Goal: Task Accomplishment & Management: Use online tool/utility

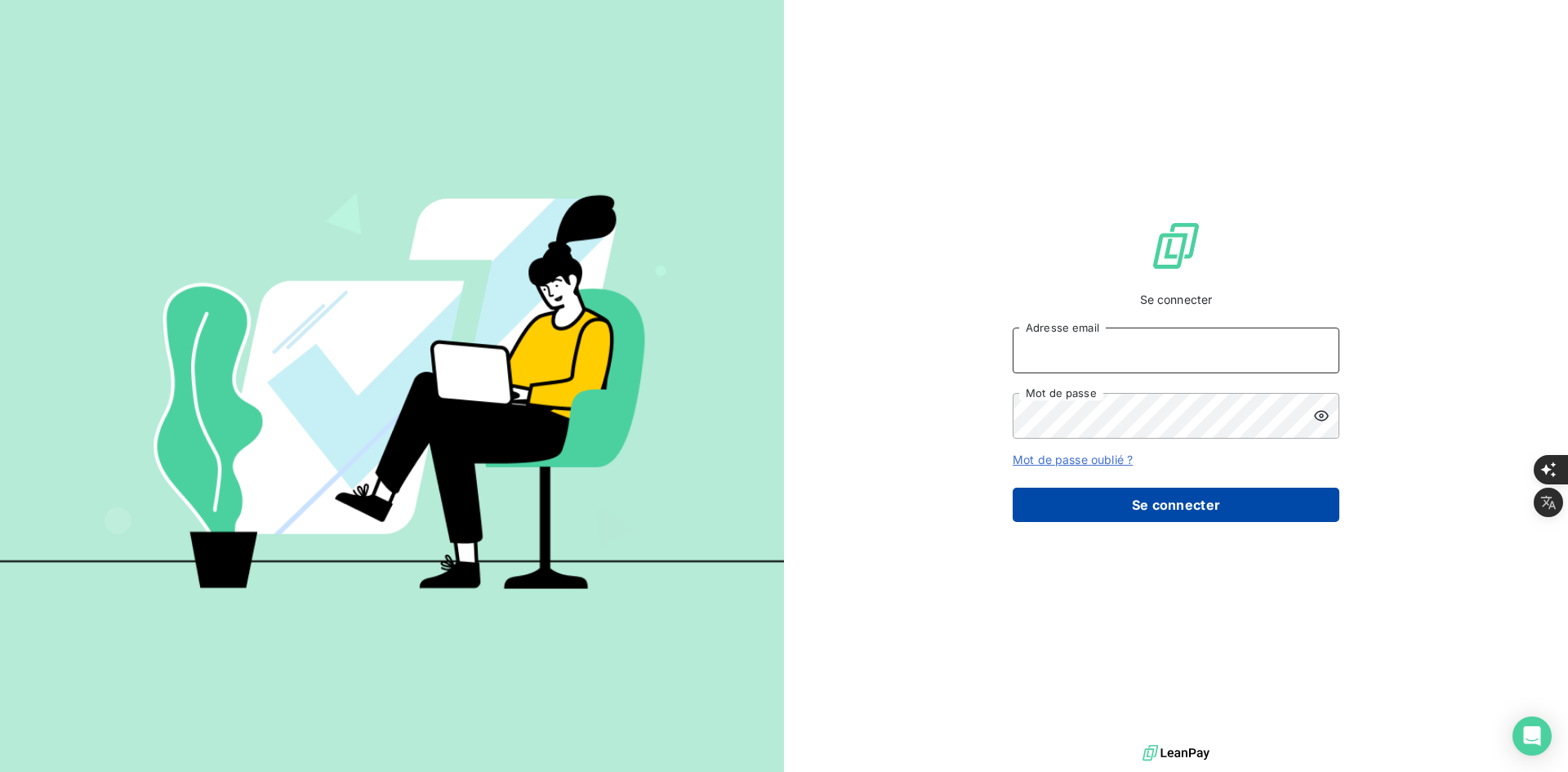
type input "[PERSON_NAME][EMAIL_ADDRESS][DOMAIN_NAME]"
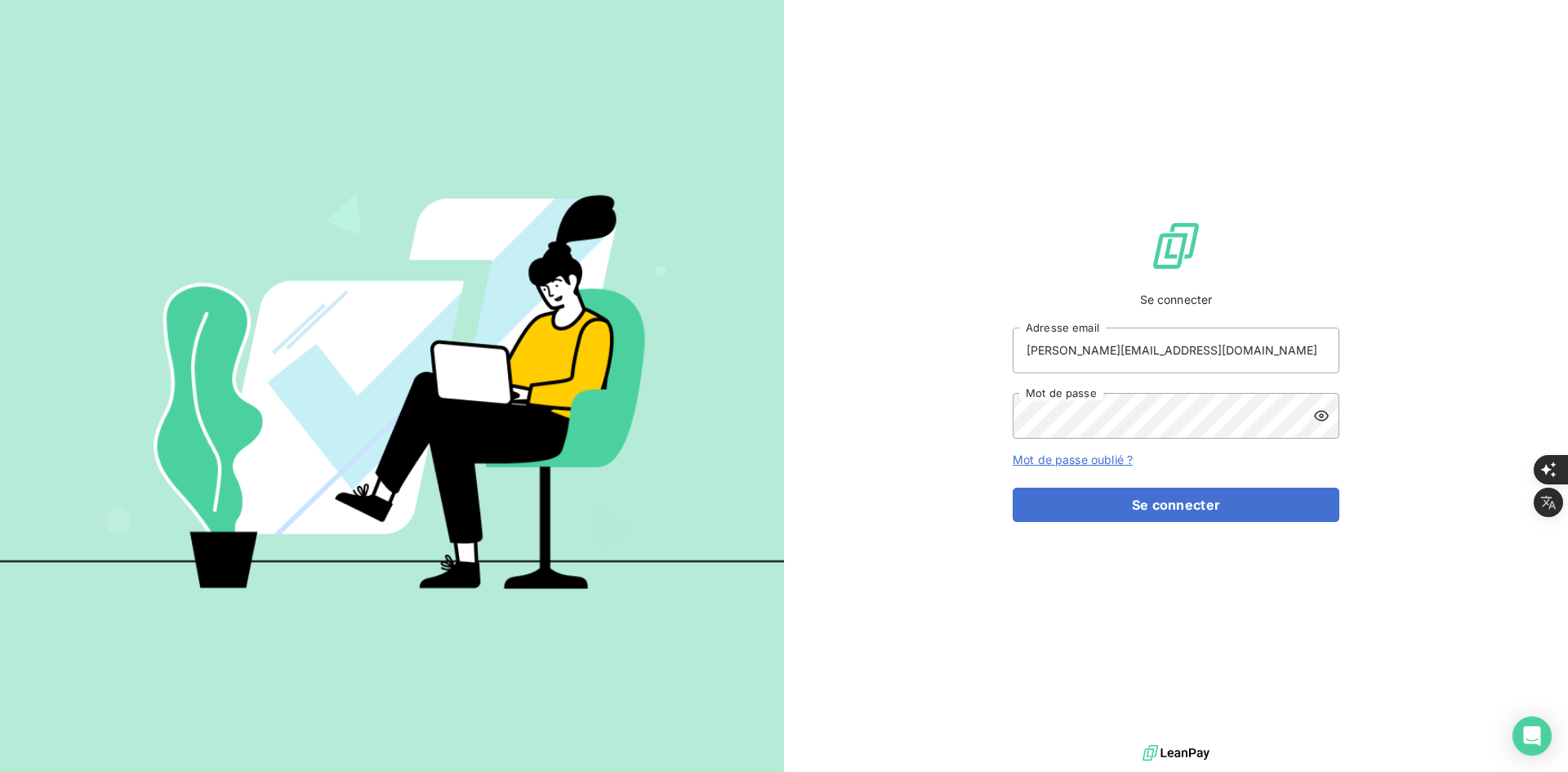
drag, startPoint x: 1106, startPoint y: 530, endPoint x: 1026, endPoint y: 556, distance: 84.1
click at [1104, 522] on button "Se connecter" at bounding box center [1176, 505] width 327 height 34
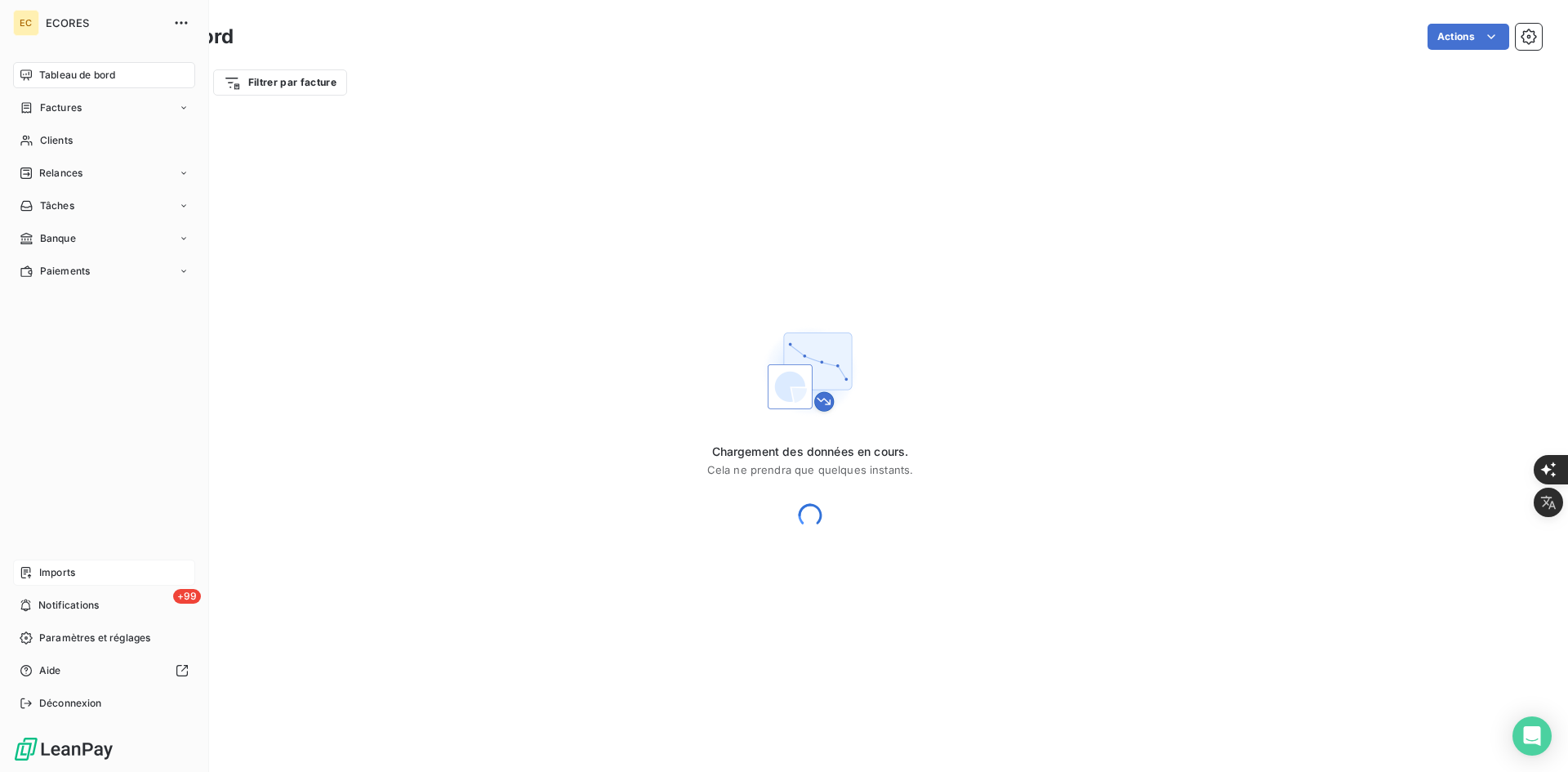
click at [39, 571] on span "Imports" at bounding box center [57, 572] width 36 height 14
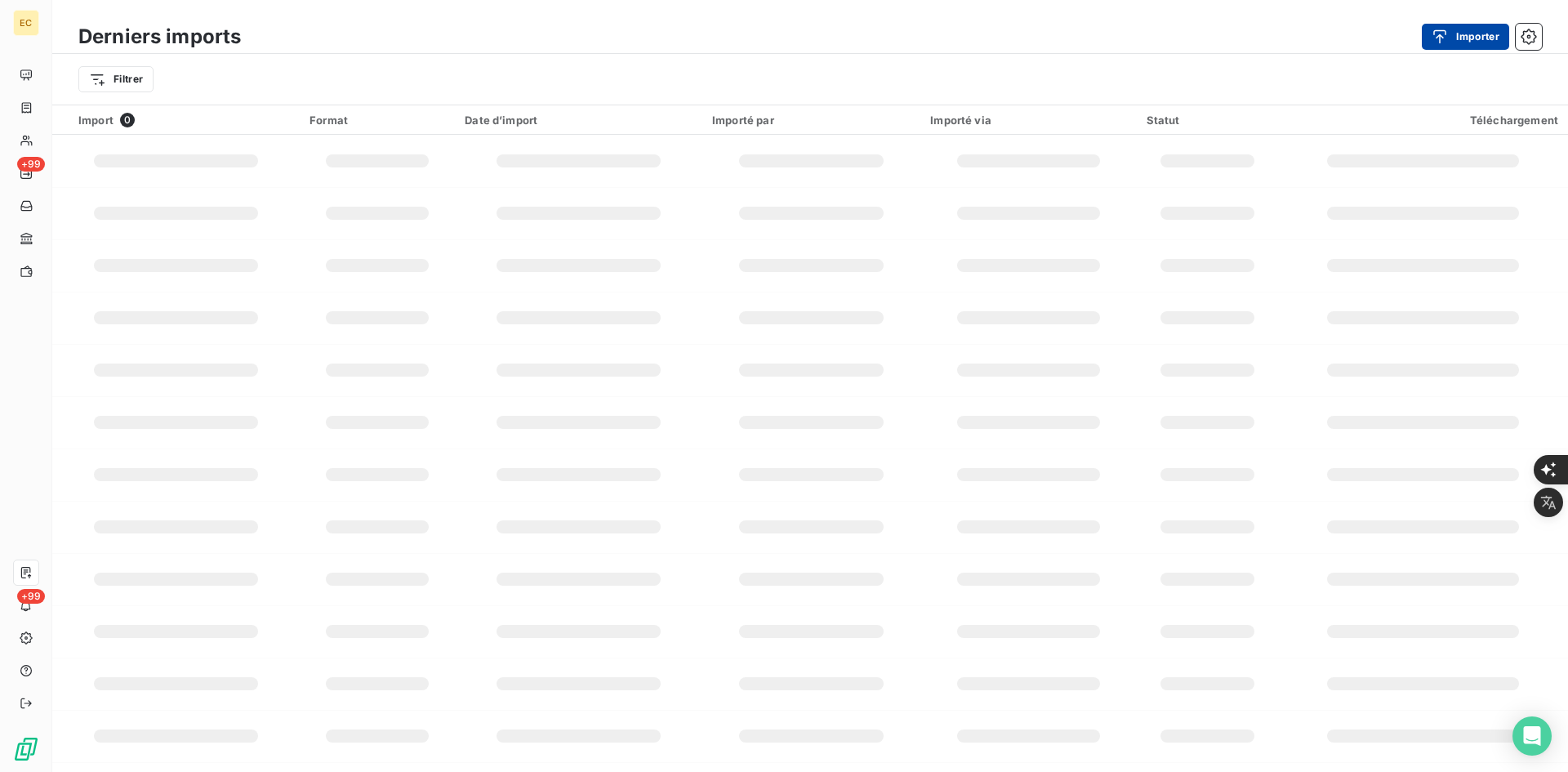
click at [1437, 38] on icon "button" at bounding box center [1439, 36] width 16 height 16
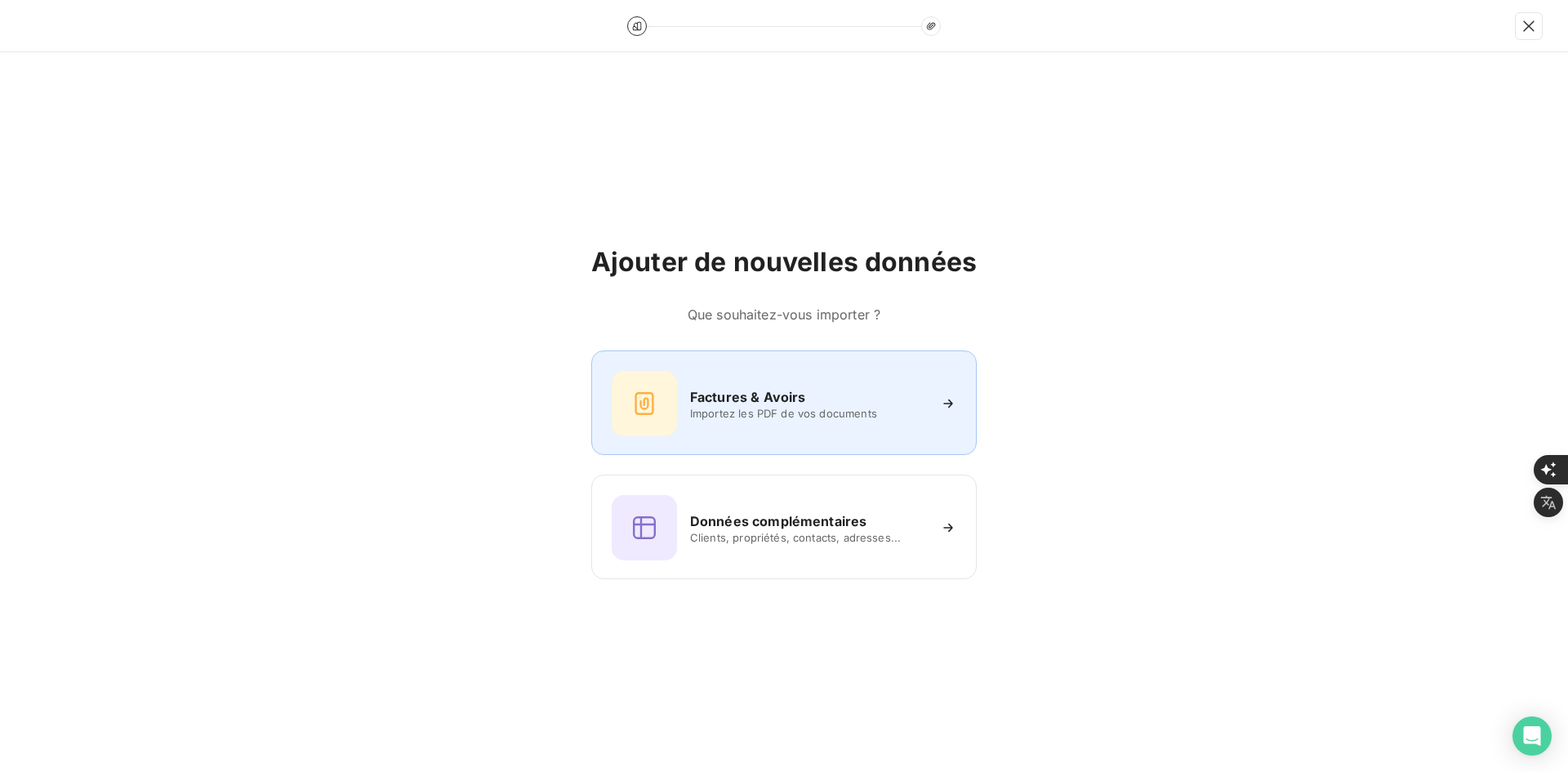
click at [711, 424] on div "Factures & Avoirs Importez les PDF de vos documents" at bounding box center [784, 403] width 345 height 66
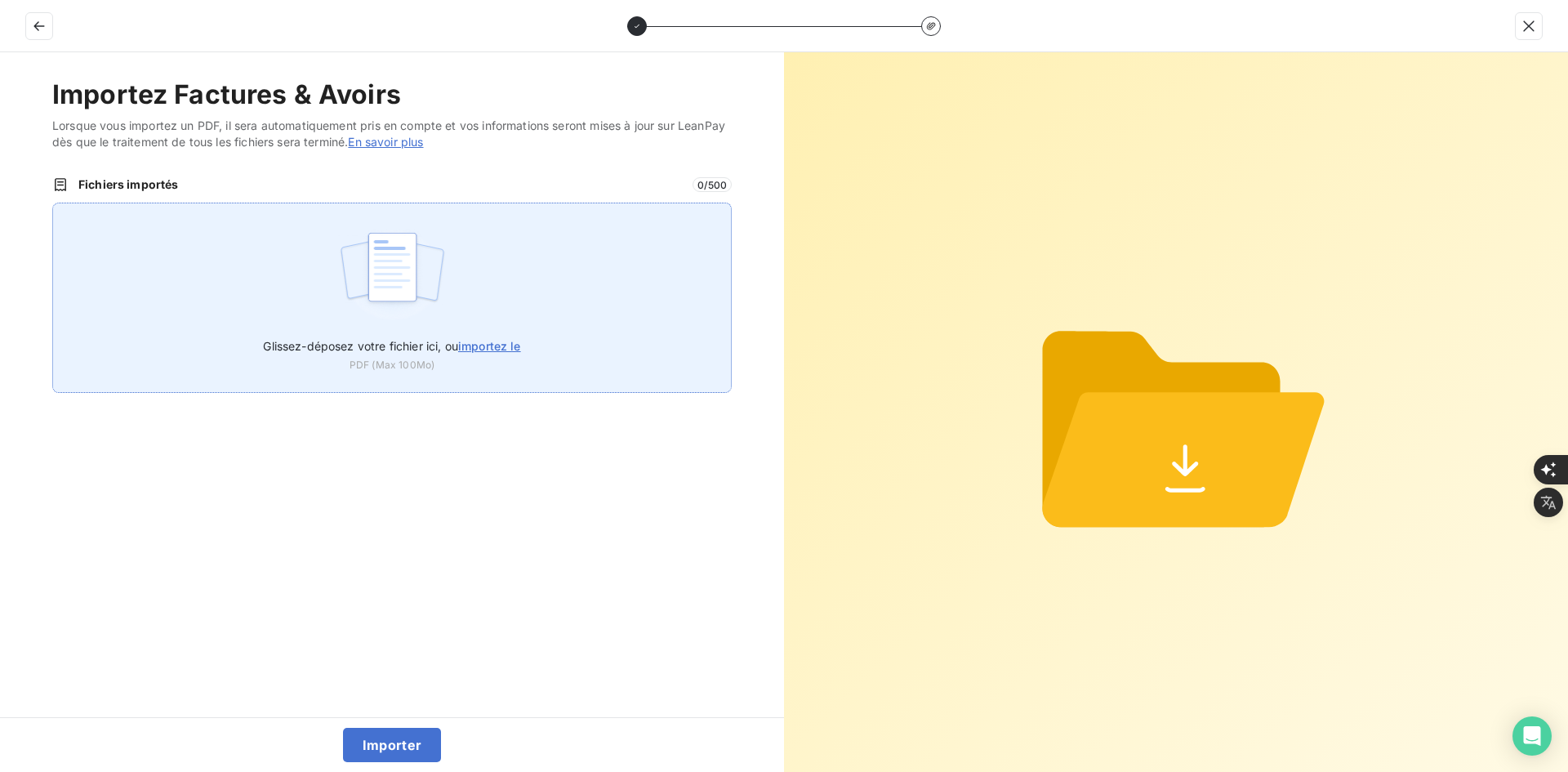
click at [463, 324] on div "Glissez-déposez votre fichier ici, ou importez le PDF (Max 100Mo)" at bounding box center [392, 298] width 679 height 191
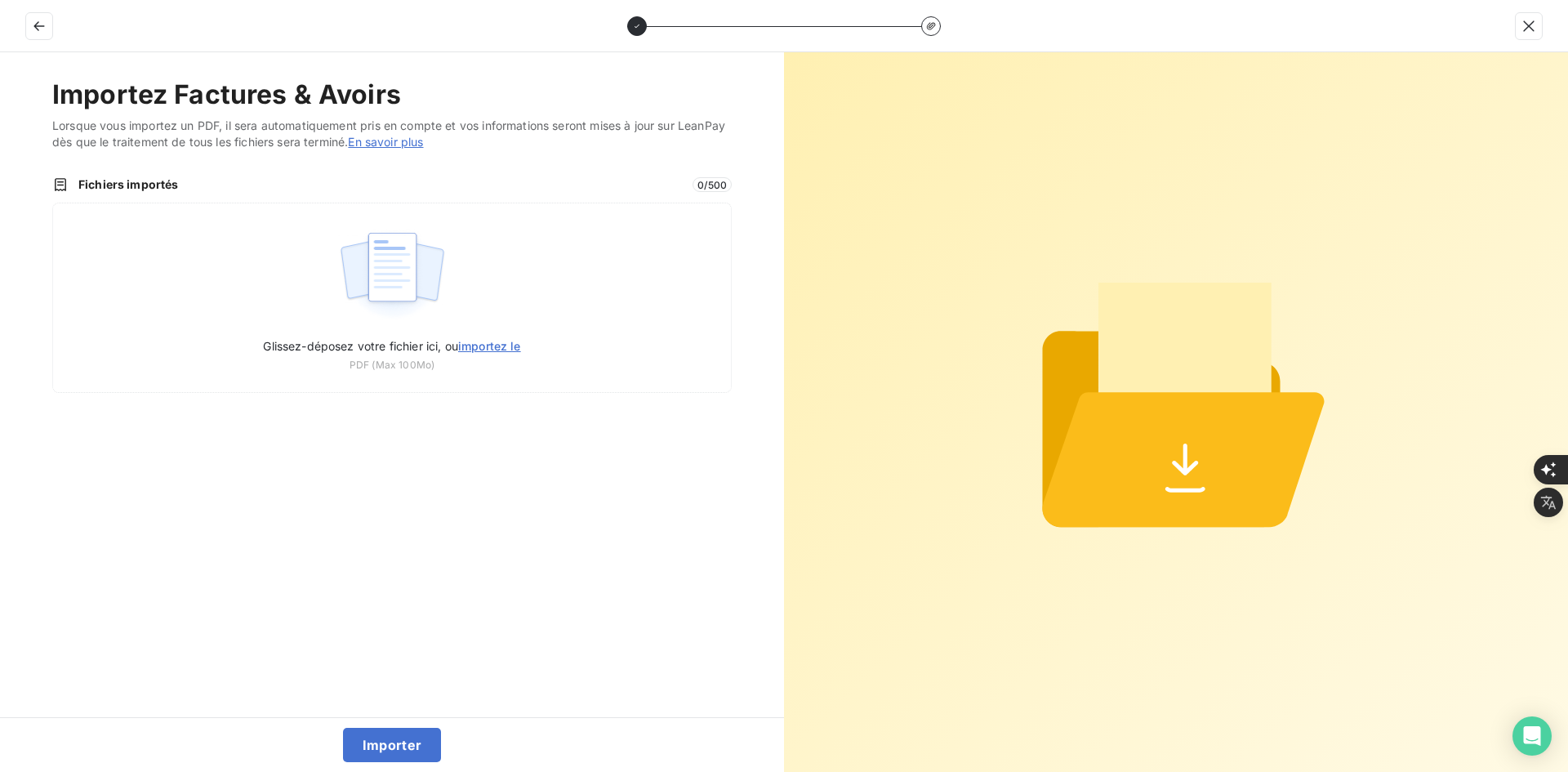
type input "C:\fakepath\FEF-2025-2400.pdf"
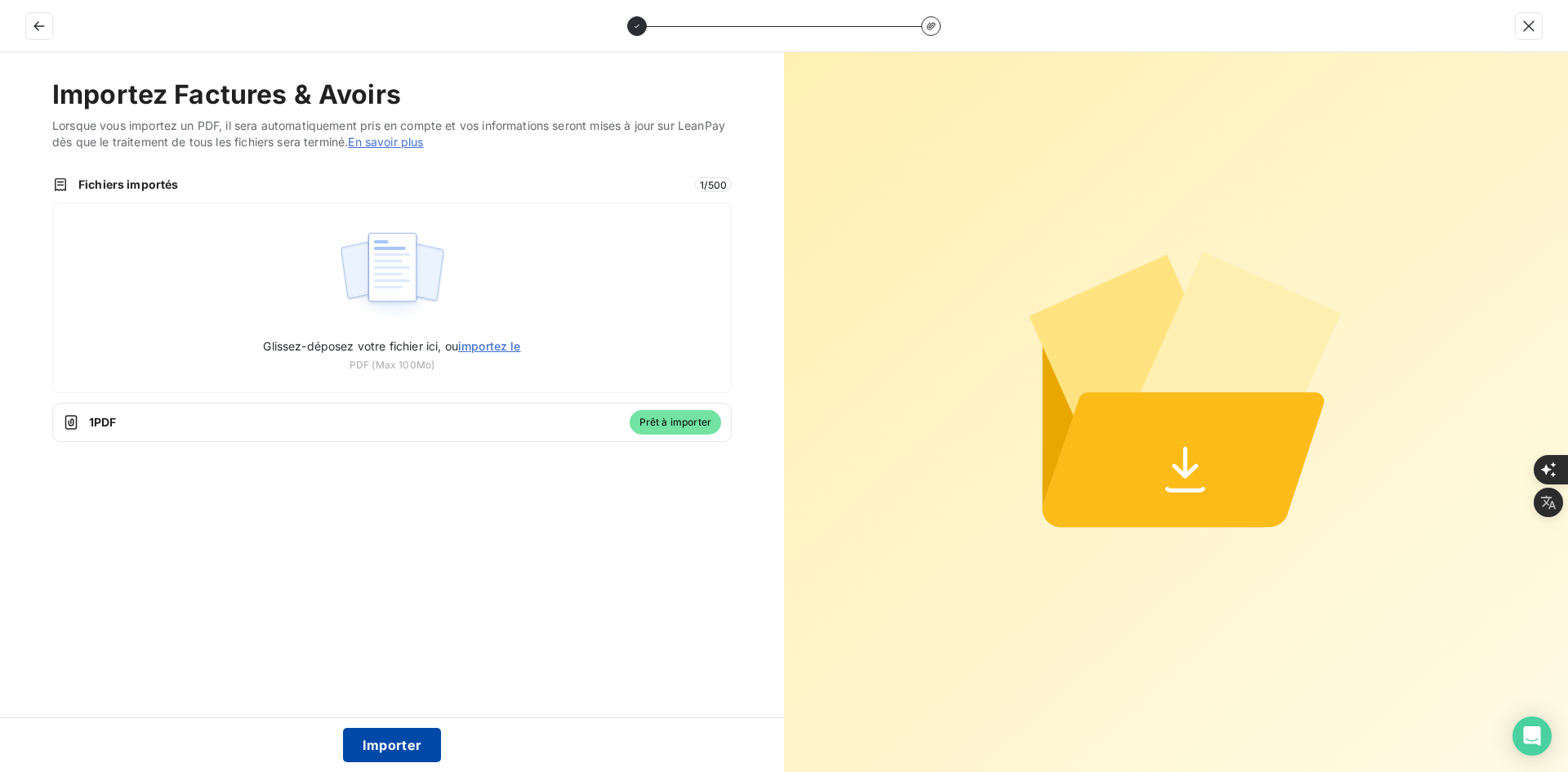
click at [390, 736] on button "Importer" at bounding box center [392, 745] width 99 height 34
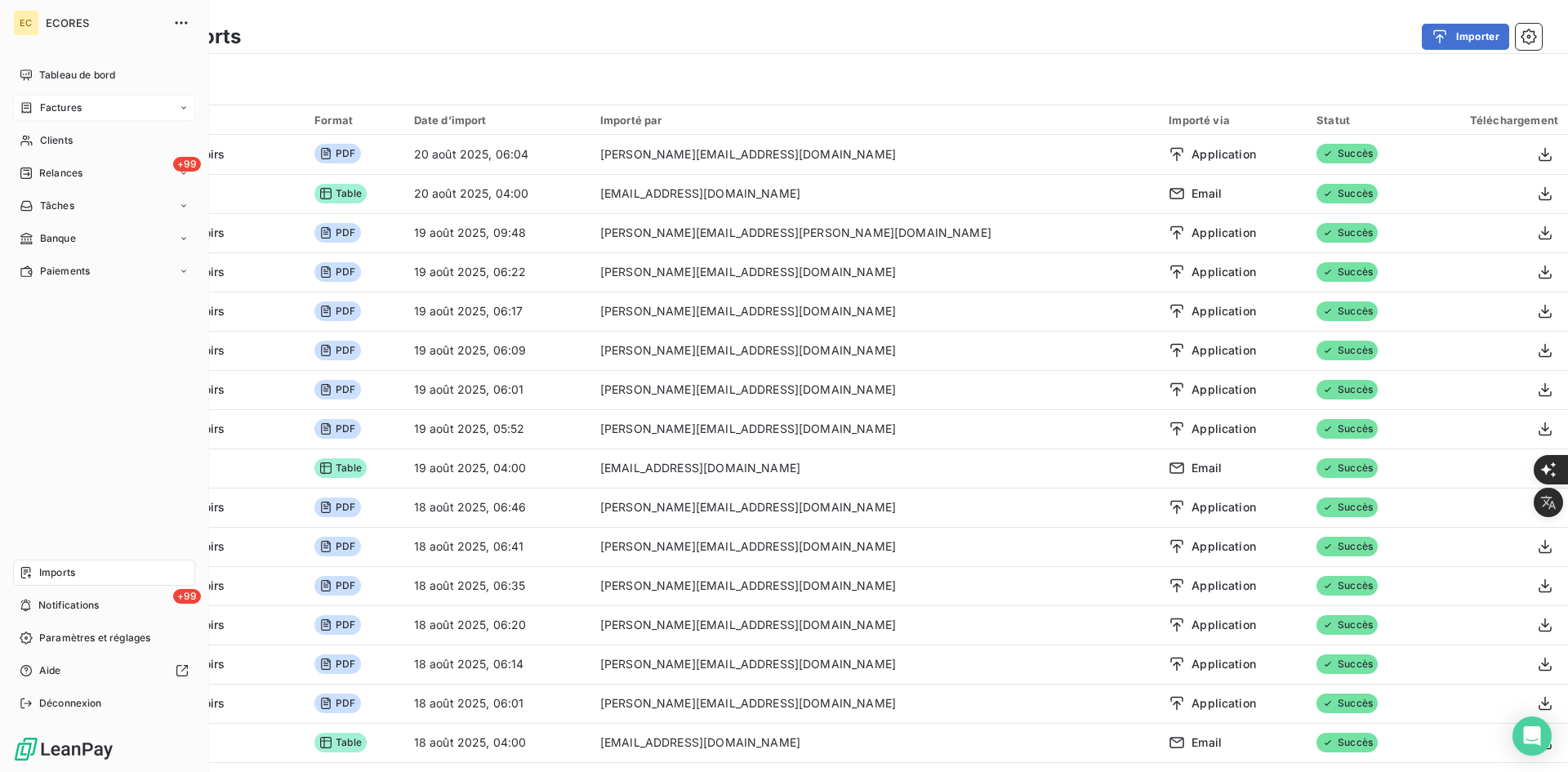
click at [37, 113] on div "Factures" at bounding box center [50, 107] width 62 height 14
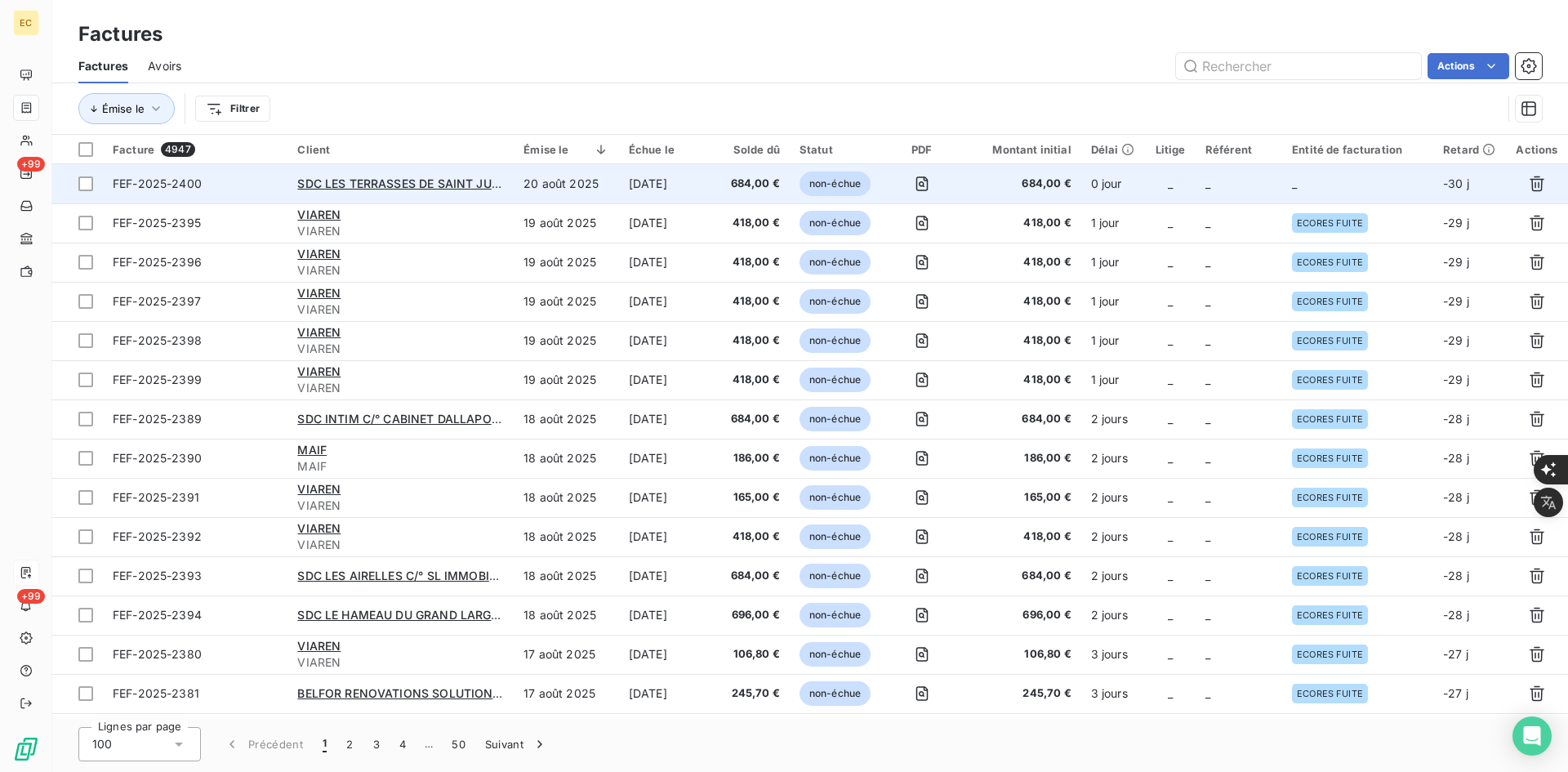
click at [1287, 185] on td "_" at bounding box center [1357, 183] width 151 height 39
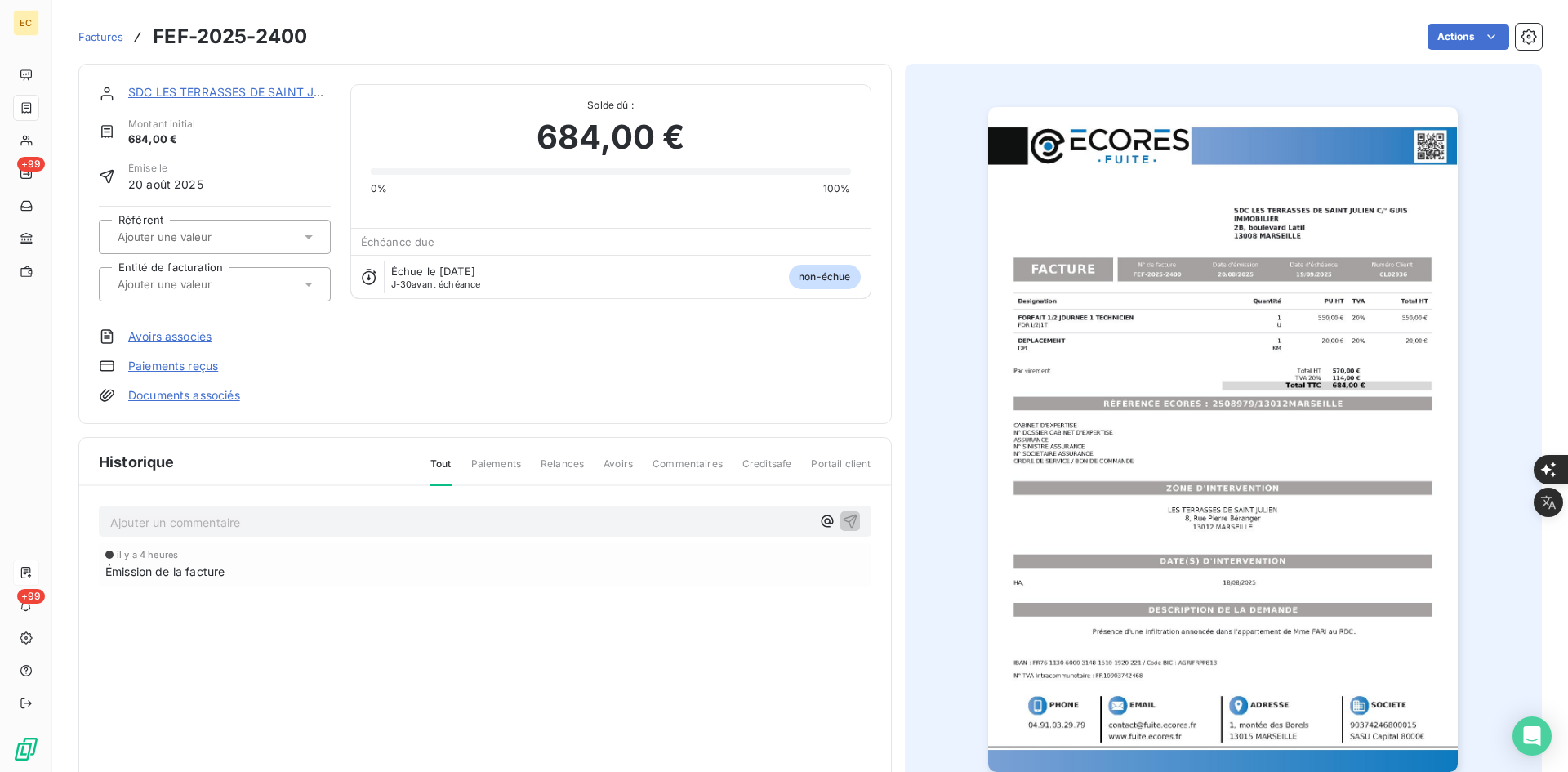
click at [211, 397] on link "Documents associés" at bounding box center [184, 395] width 111 height 16
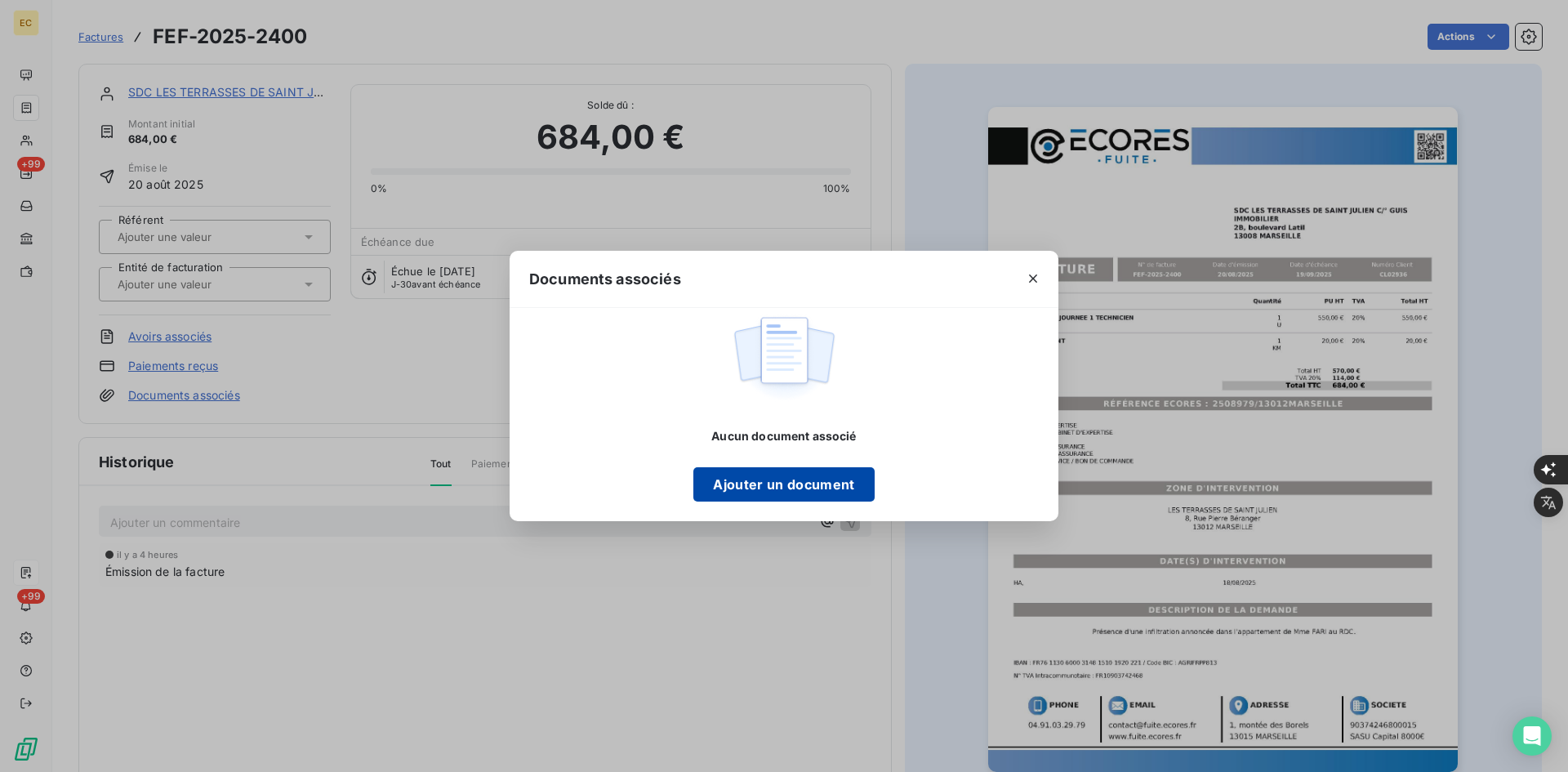
click at [816, 490] on button "Ajouter un document" at bounding box center [783, 484] width 180 height 34
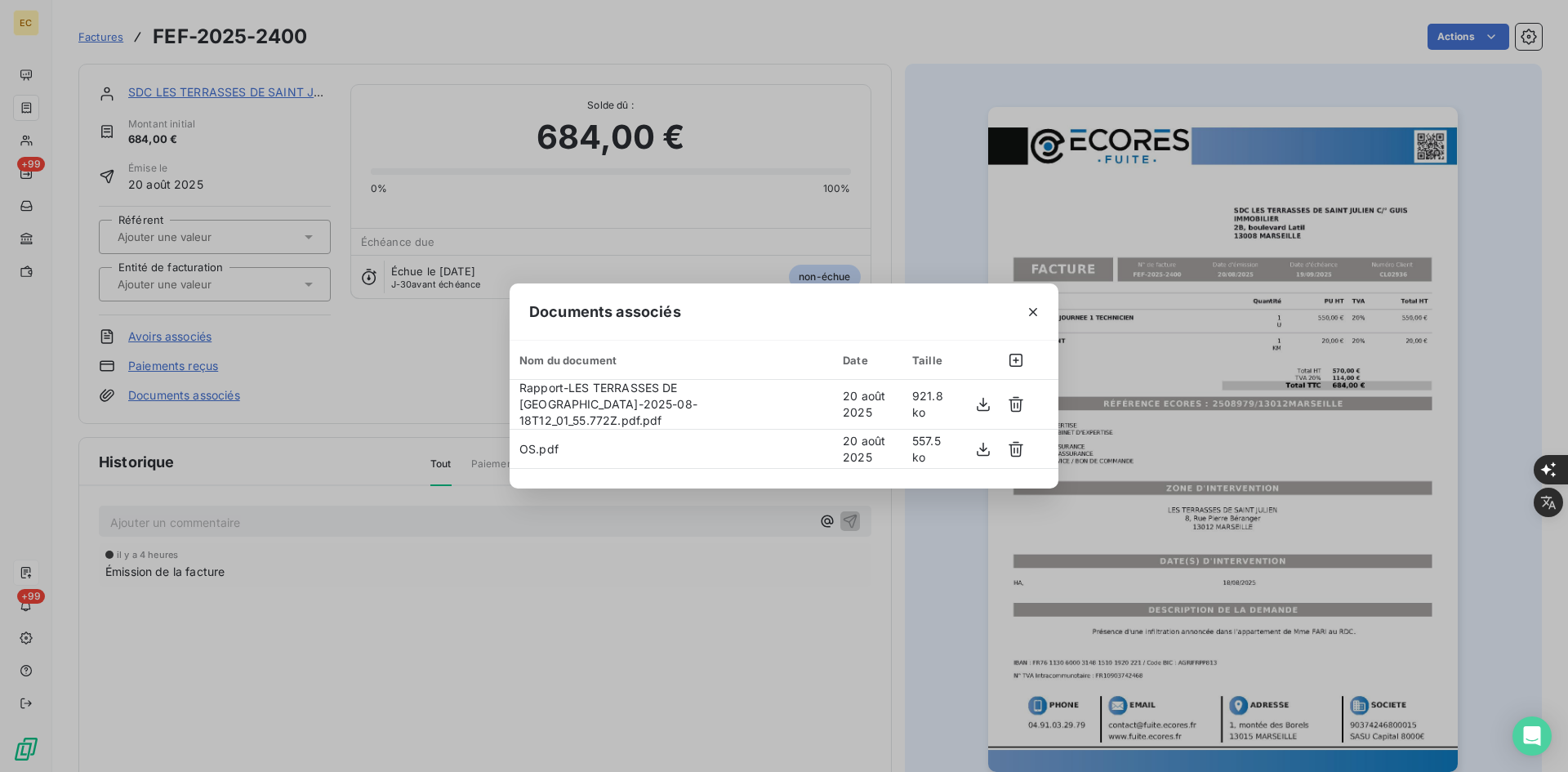
click at [1029, 318] on icon "button" at bounding box center [1033, 312] width 16 height 16
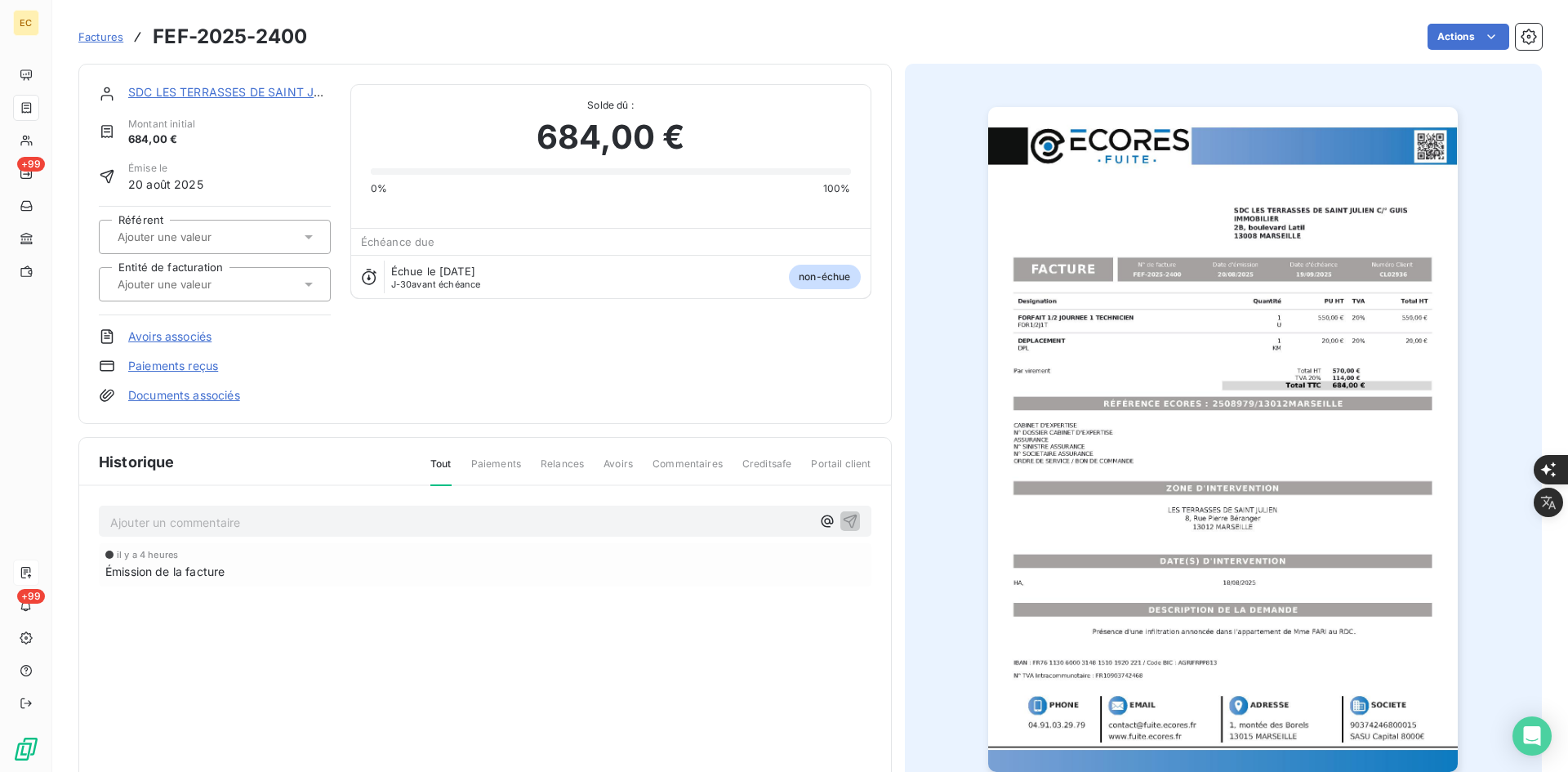
click at [246, 277] on input "text" at bounding box center [198, 284] width 164 height 14
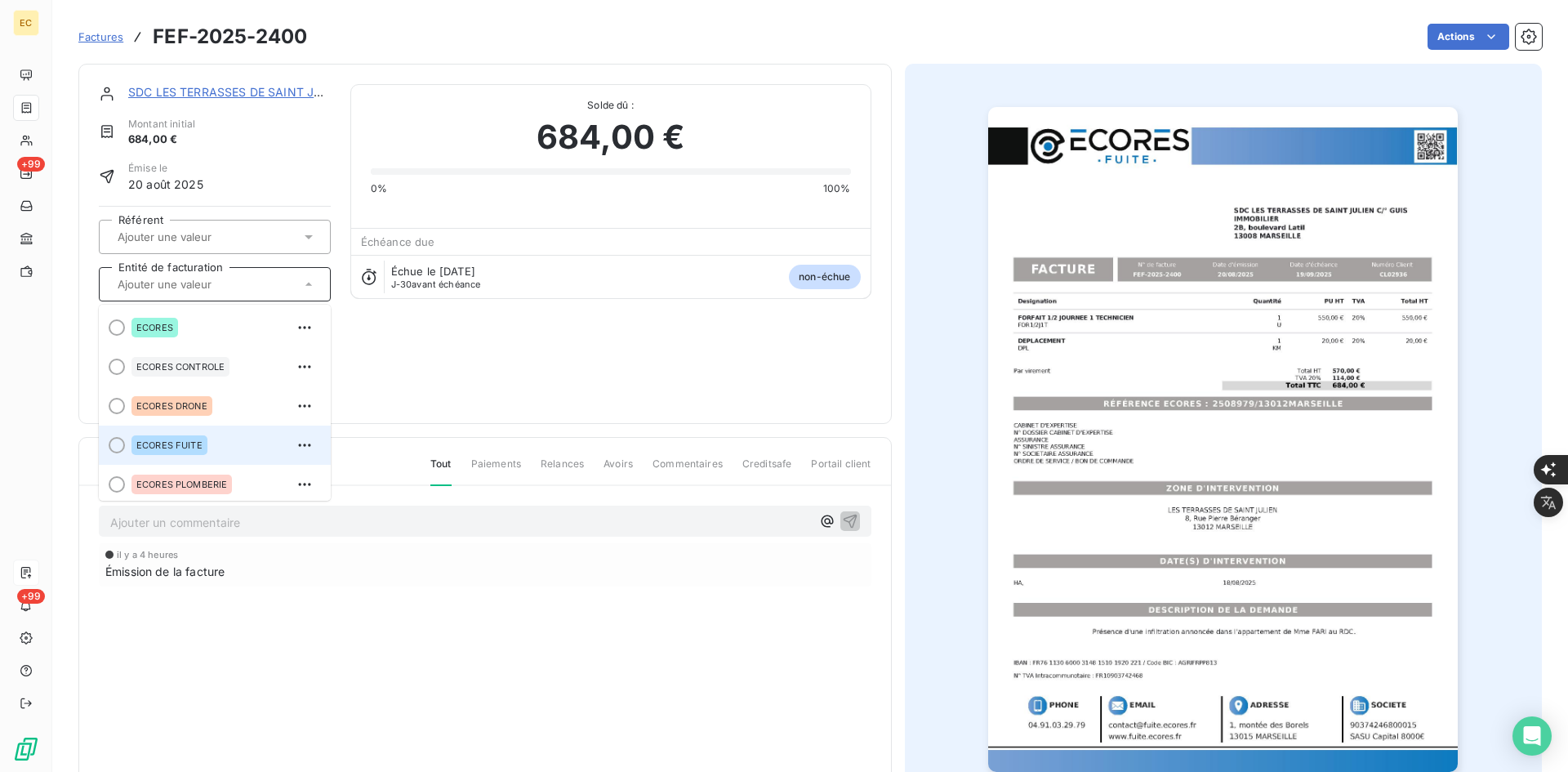
click at [226, 438] on div "ECORES FUITE" at bounding box center [224, 445] width 186 height 26
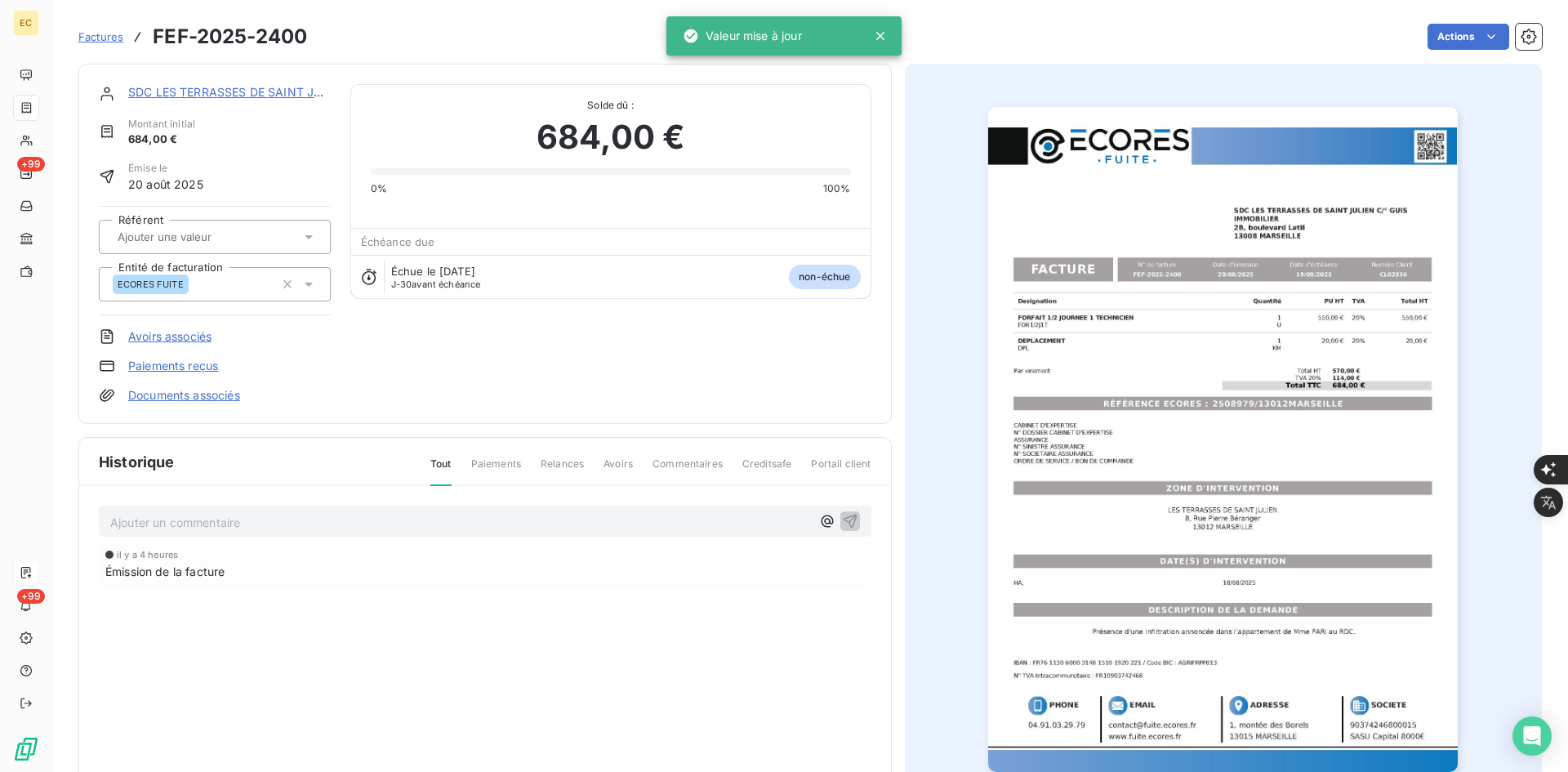
click at [209, 91] on link "SDC LES TERRASSES DE SAINT JULIEN C/° GUIS" at bounding box center [264, 91] width 271 height 14
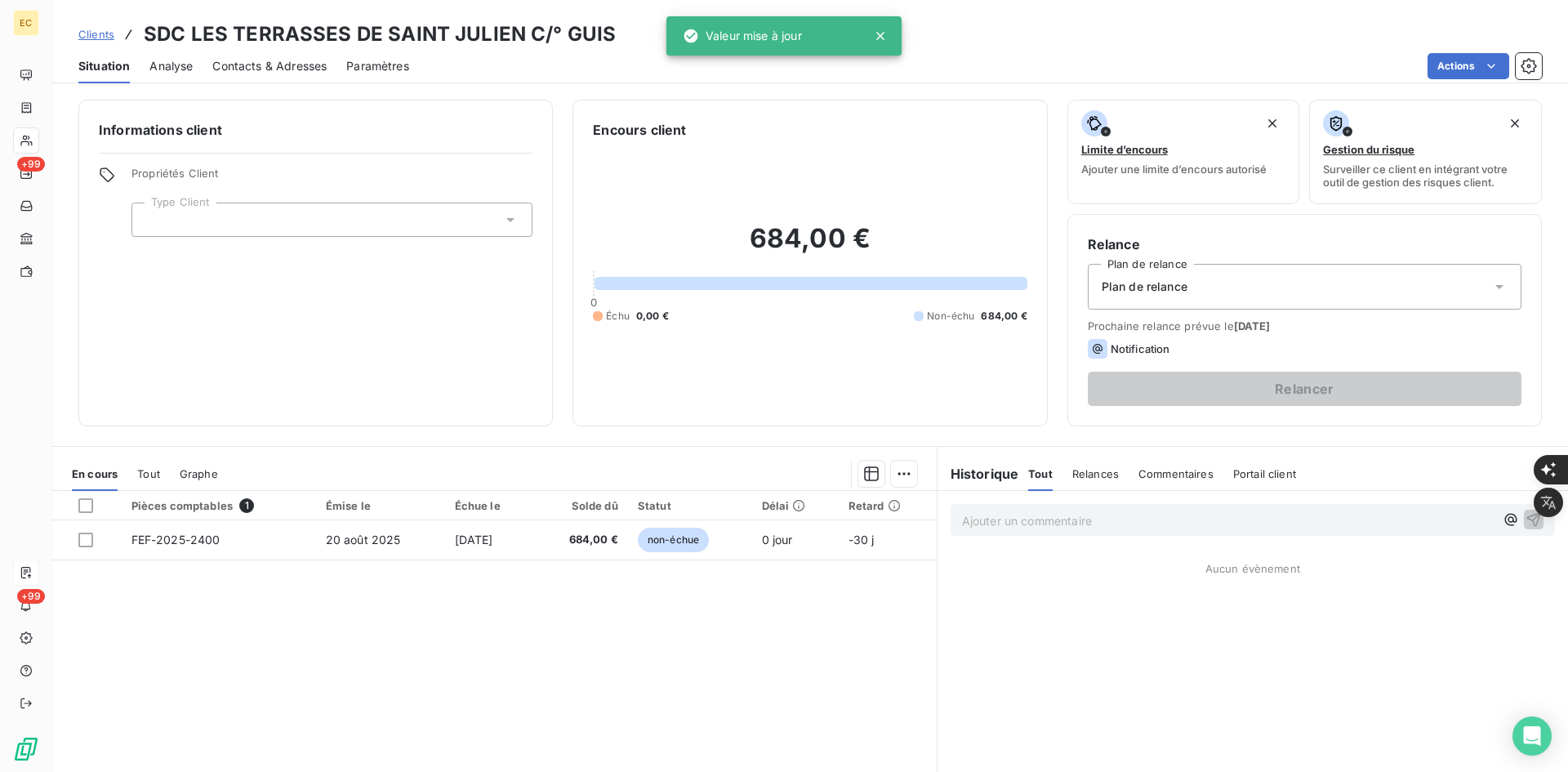
click at [329, 212] on div at bounding box center [332, 220] width 401 height 34
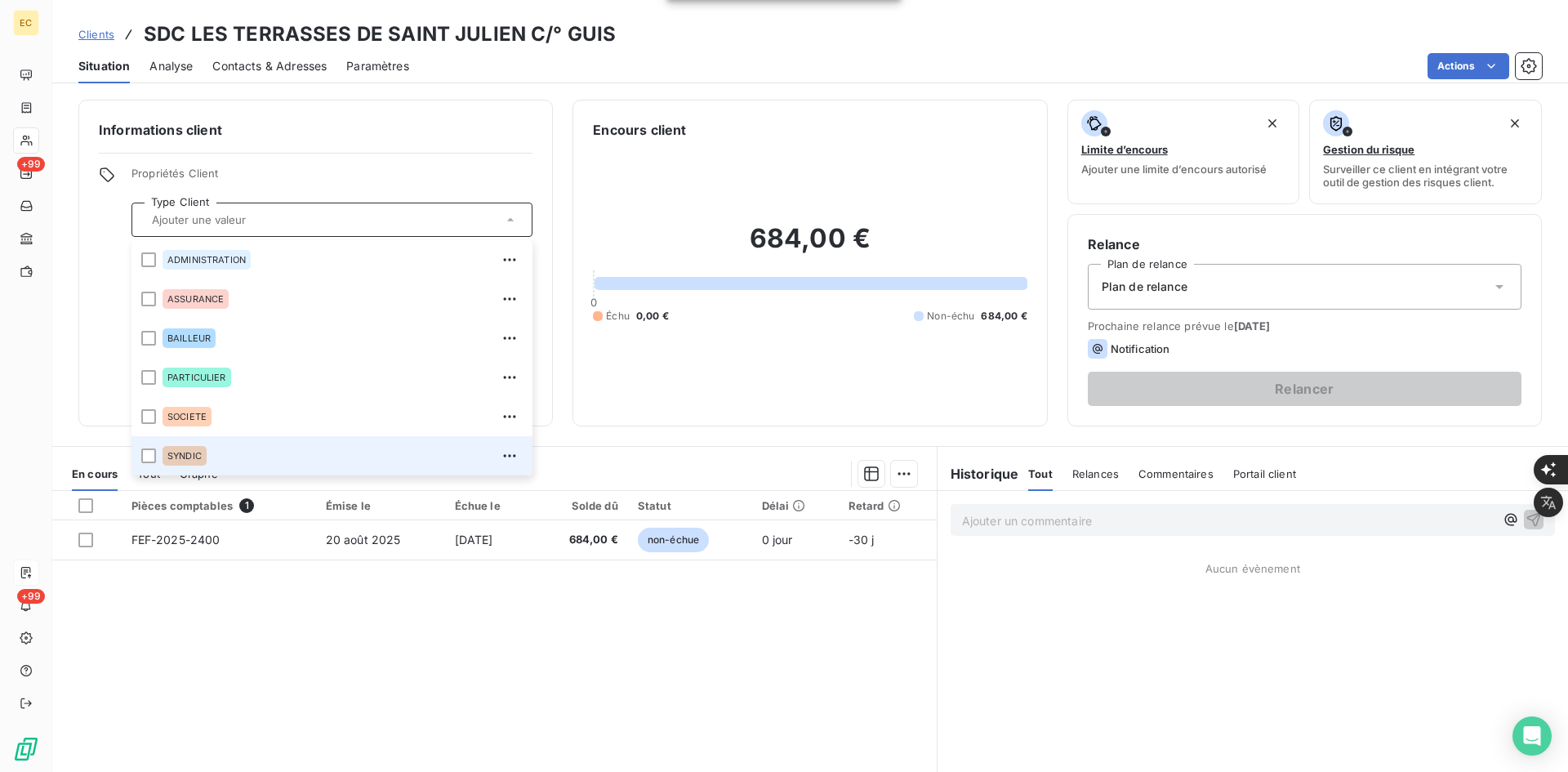
click at [243, 445] on div "SYNDIC" at bounding box center [343, 456] width 360 height 26
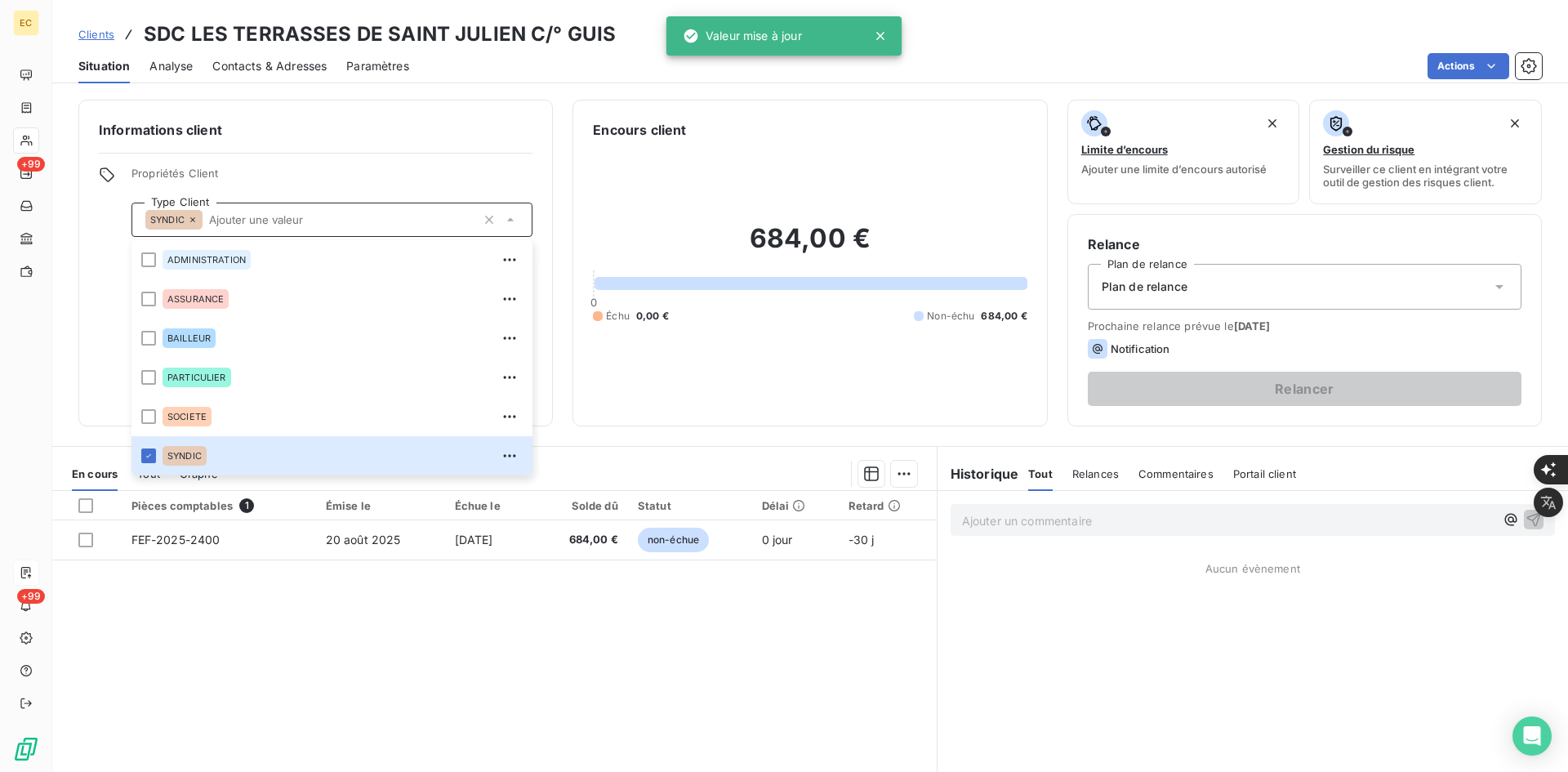
click at [1298, 275] on div "Plan de relance" at bounding box center [1304, 287] width 433 height 46
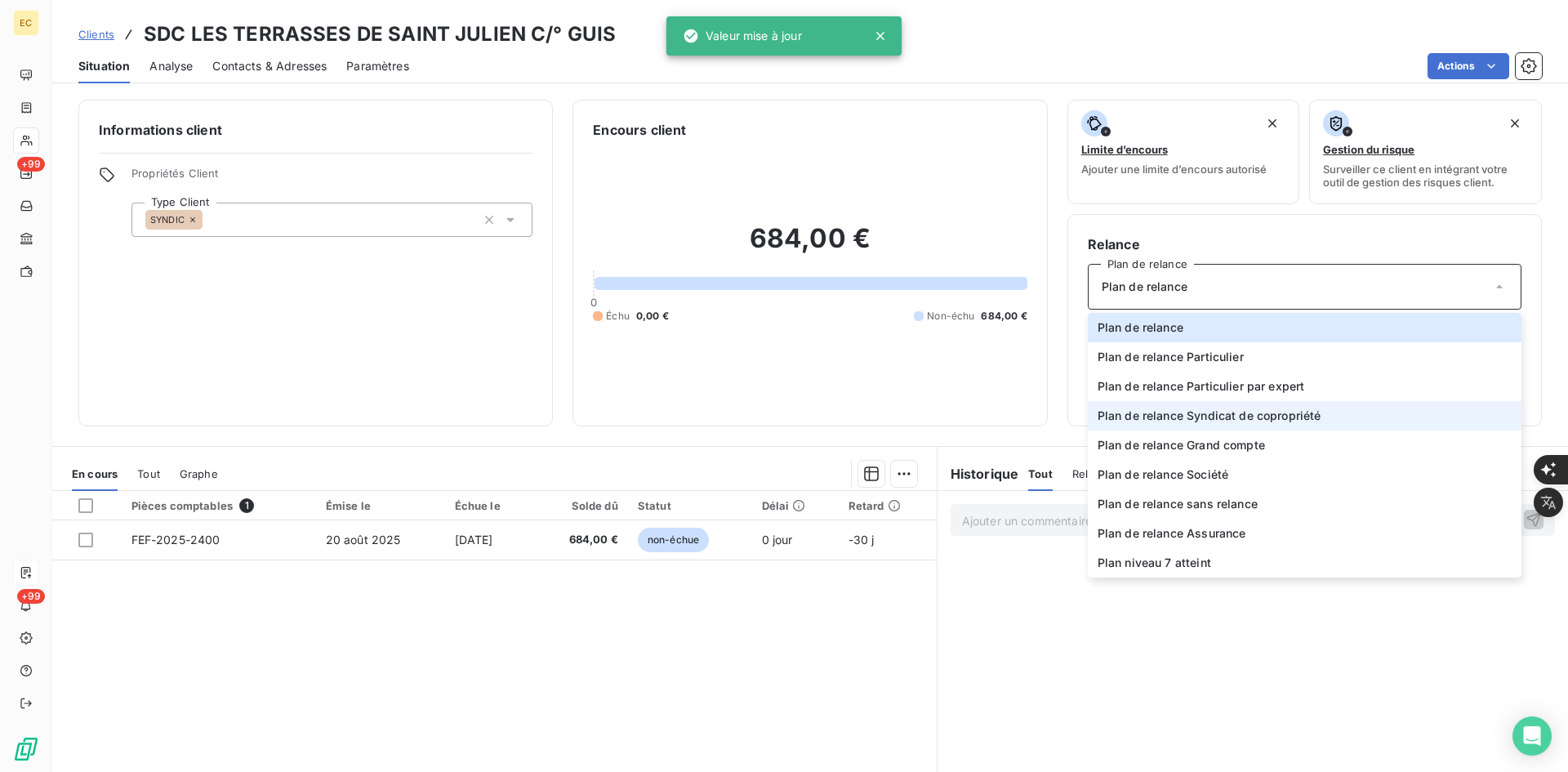
click at [1241, 421] on span "Plan de relance Syndicat de copropriété" at bounding box center [1209, 416] width 224 height 16
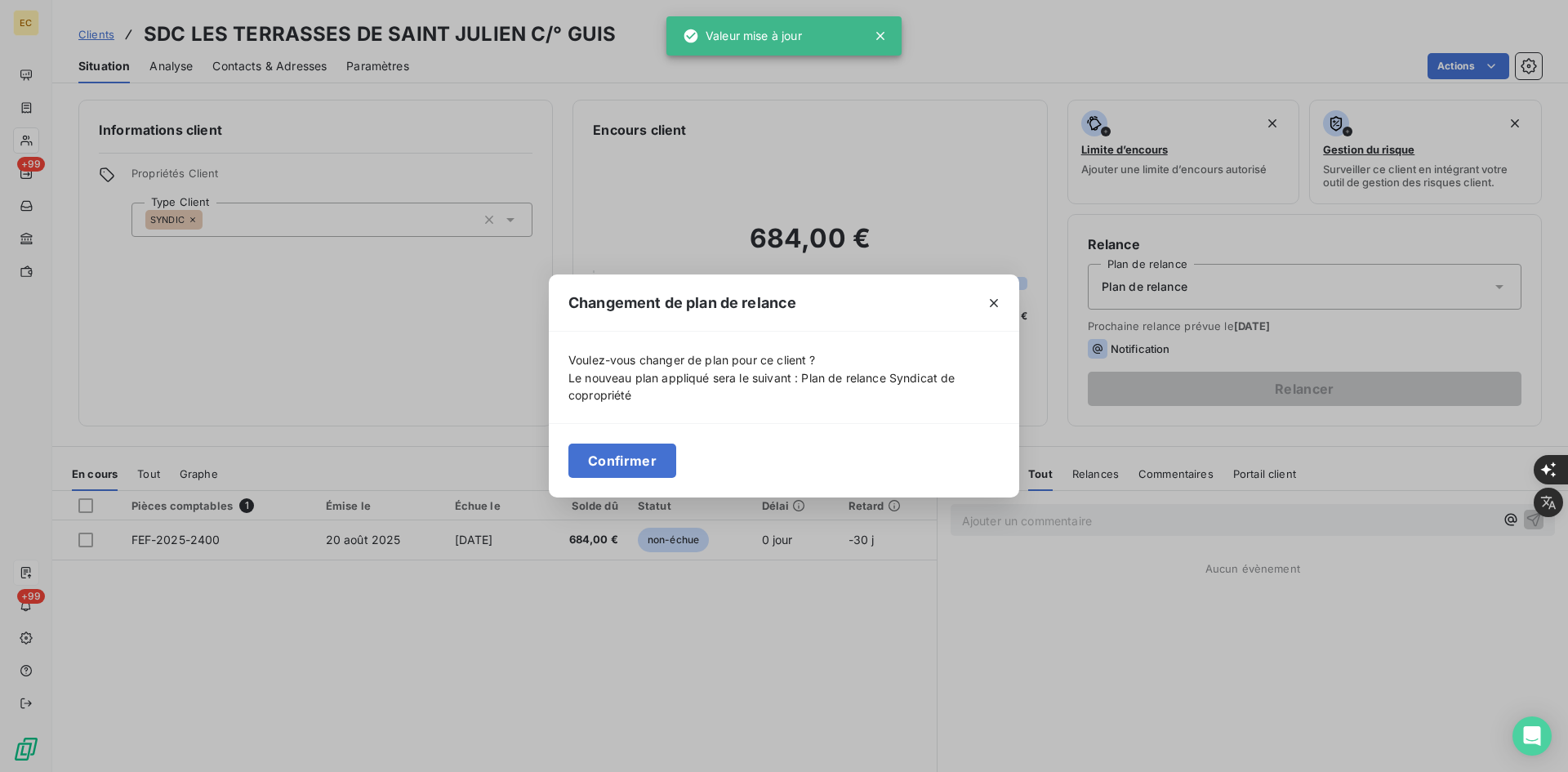
drag, startPoint x: 654, startPoint y: 453, endPoint x: 423, endPoint y: 237, distance: 316.3
click at [653, 453] on button "Confirmer" at bounding box center [622, 461] width 108 height 34
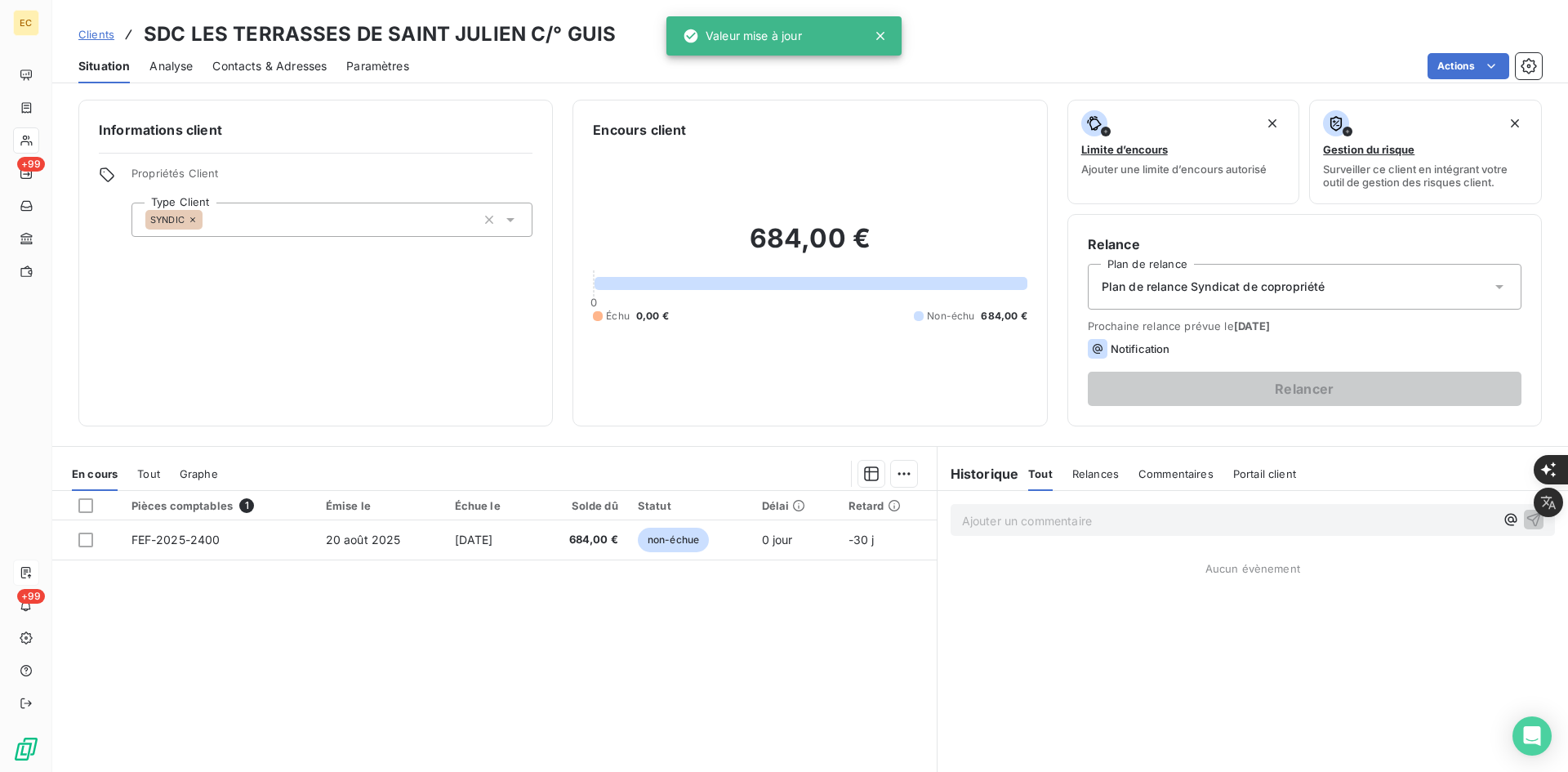
click at [289, 67] on span "Contacts & Adresses" at bounding box center [270, 66] width 114 height 16
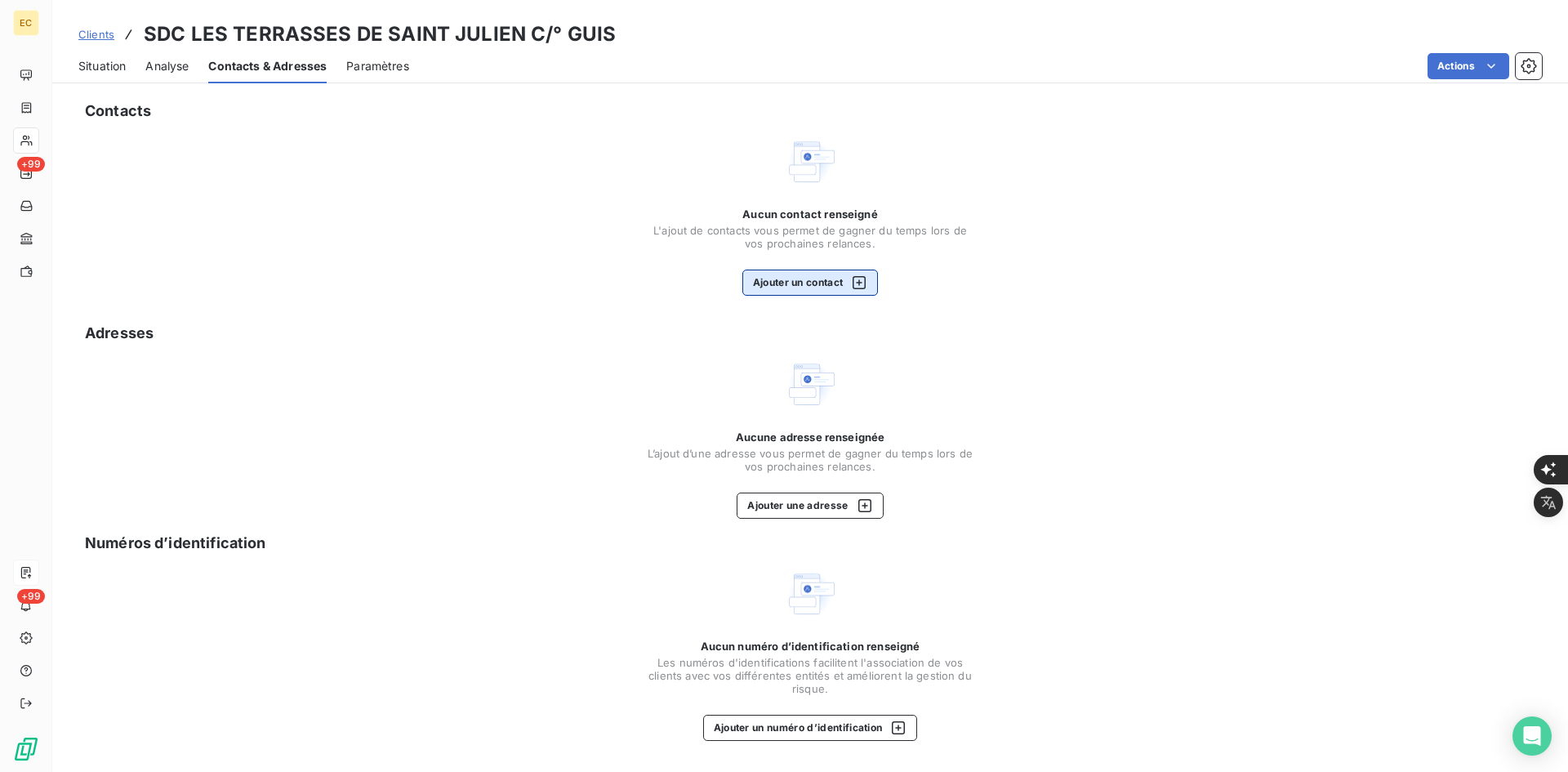
click at [789, 274] on button "Ajouter un contact" at bounding box center [810, 282] width 136 height 26
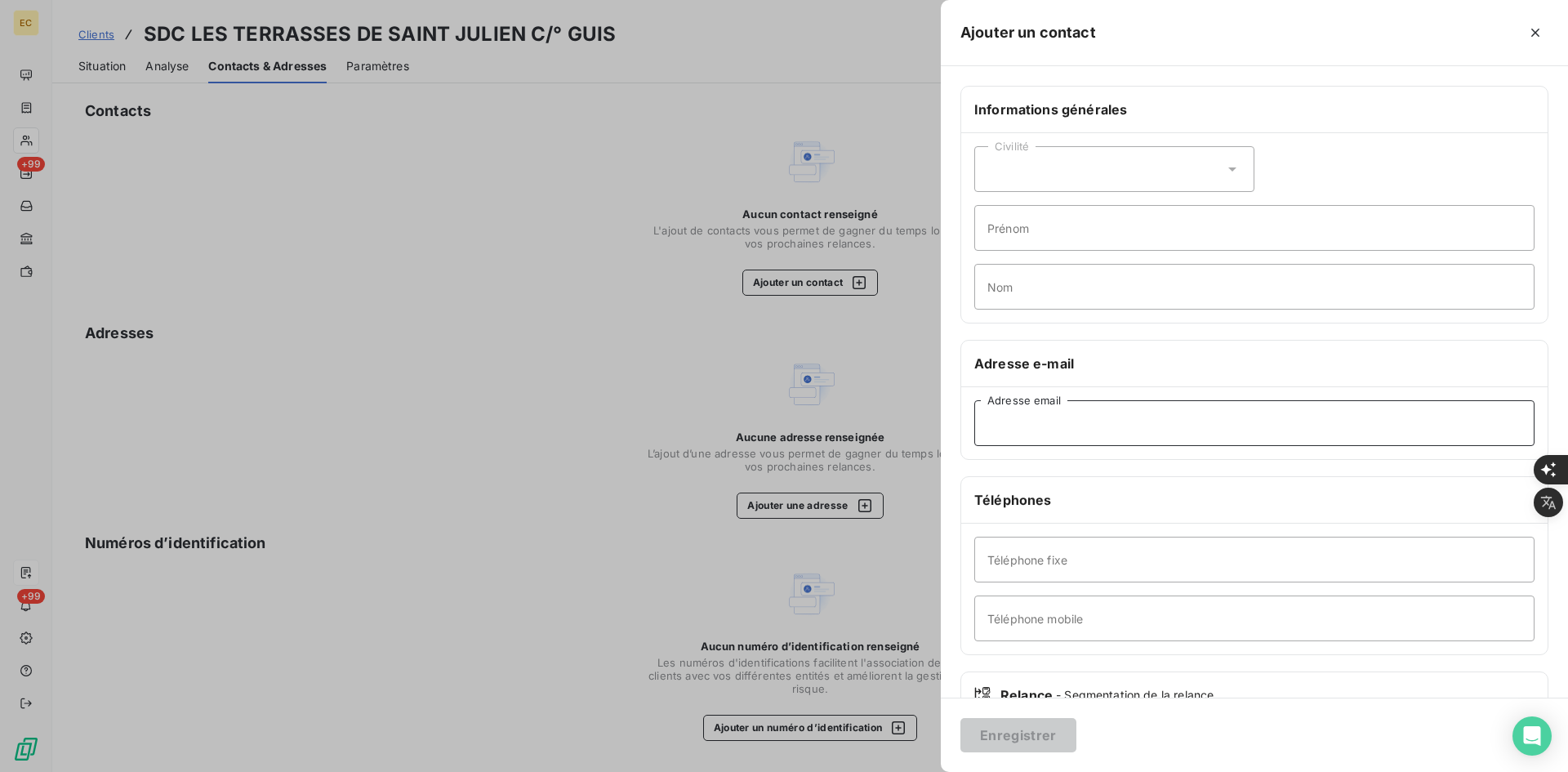
click at [1194, 438] on input "Adresse email" at bounding box center [1255, 423] width 560 height 46
paste input "Sophie TOURNOUD <s.tournoud@guisimmobilier.fr>"
click at [1101, 425] on input "Sophie TOURNOUD <s.tournoud@guisimmobilier.fr" at bounding box center [1255, 423] width 560 height 46
type input "s.tournoud@guisimmobilier.fr"
click at [1056, 739] on button "Enregistrer" at bounding box center [1018, 736] width 116 height 34
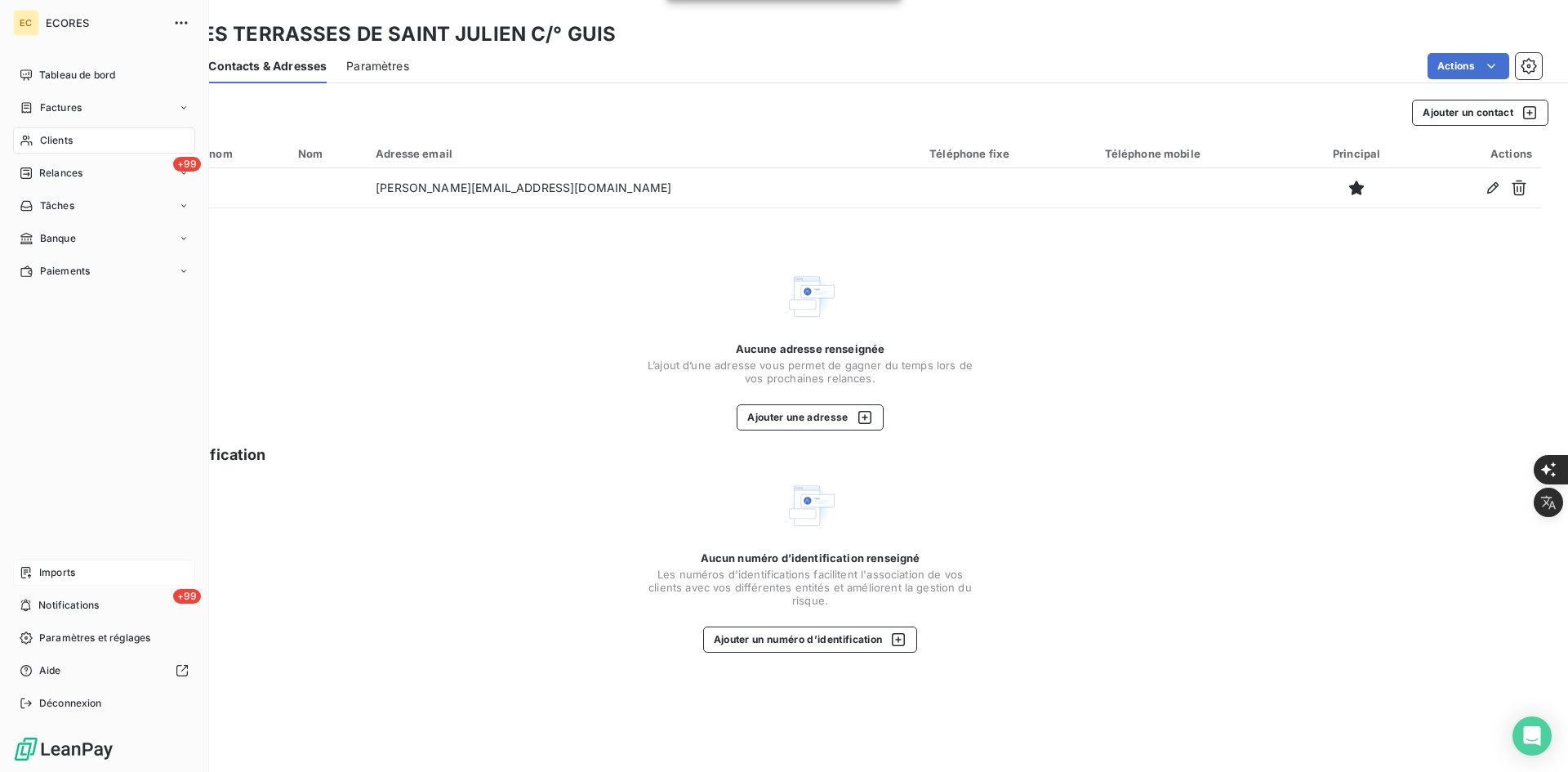
click at [71, 585] on div "Imports" at bounding box center [104, 572] width 182 height 26
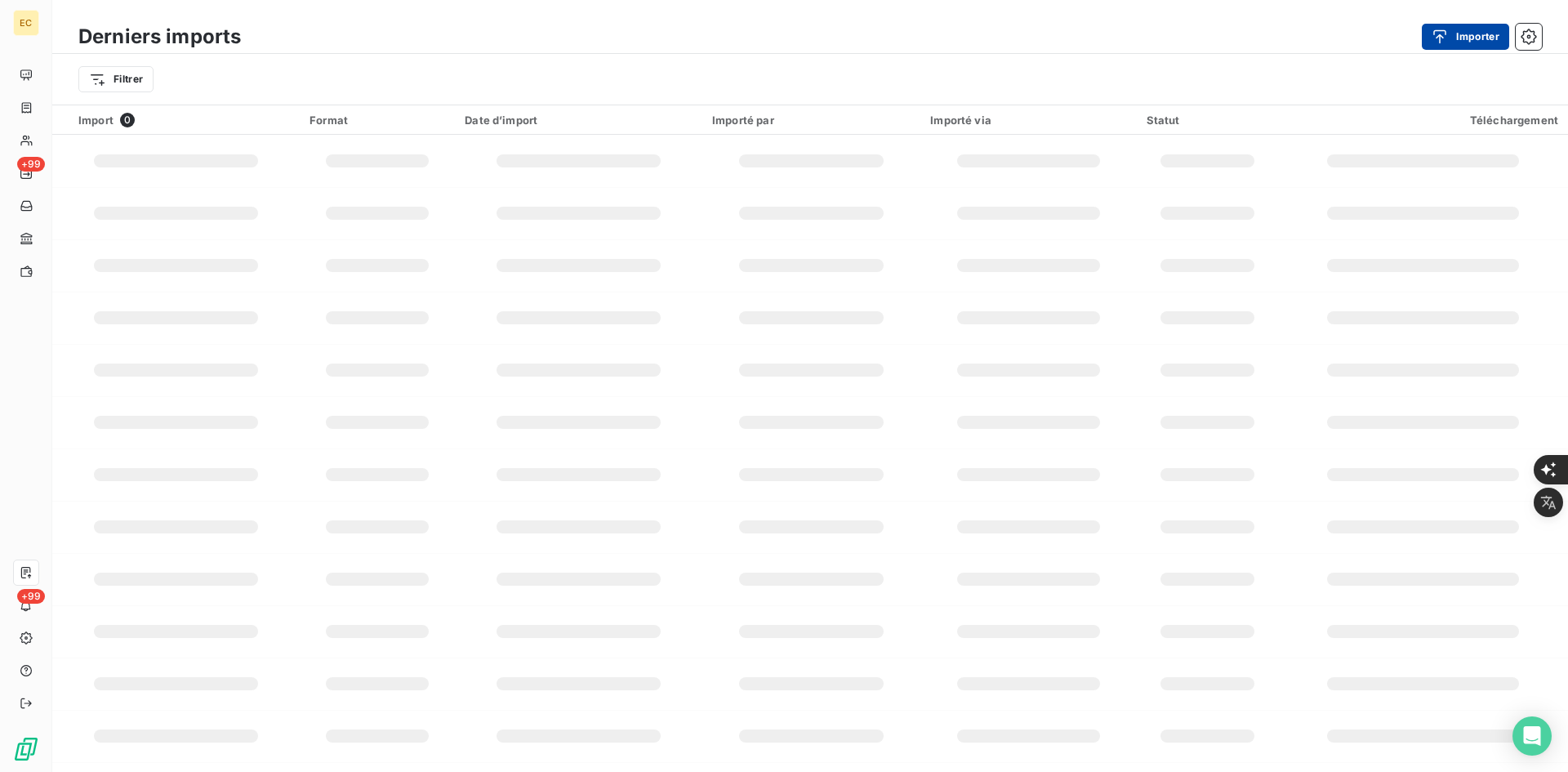
click at [1468, 46] on button "Importer" at bounding box center [1466, 36] width 88 height 26
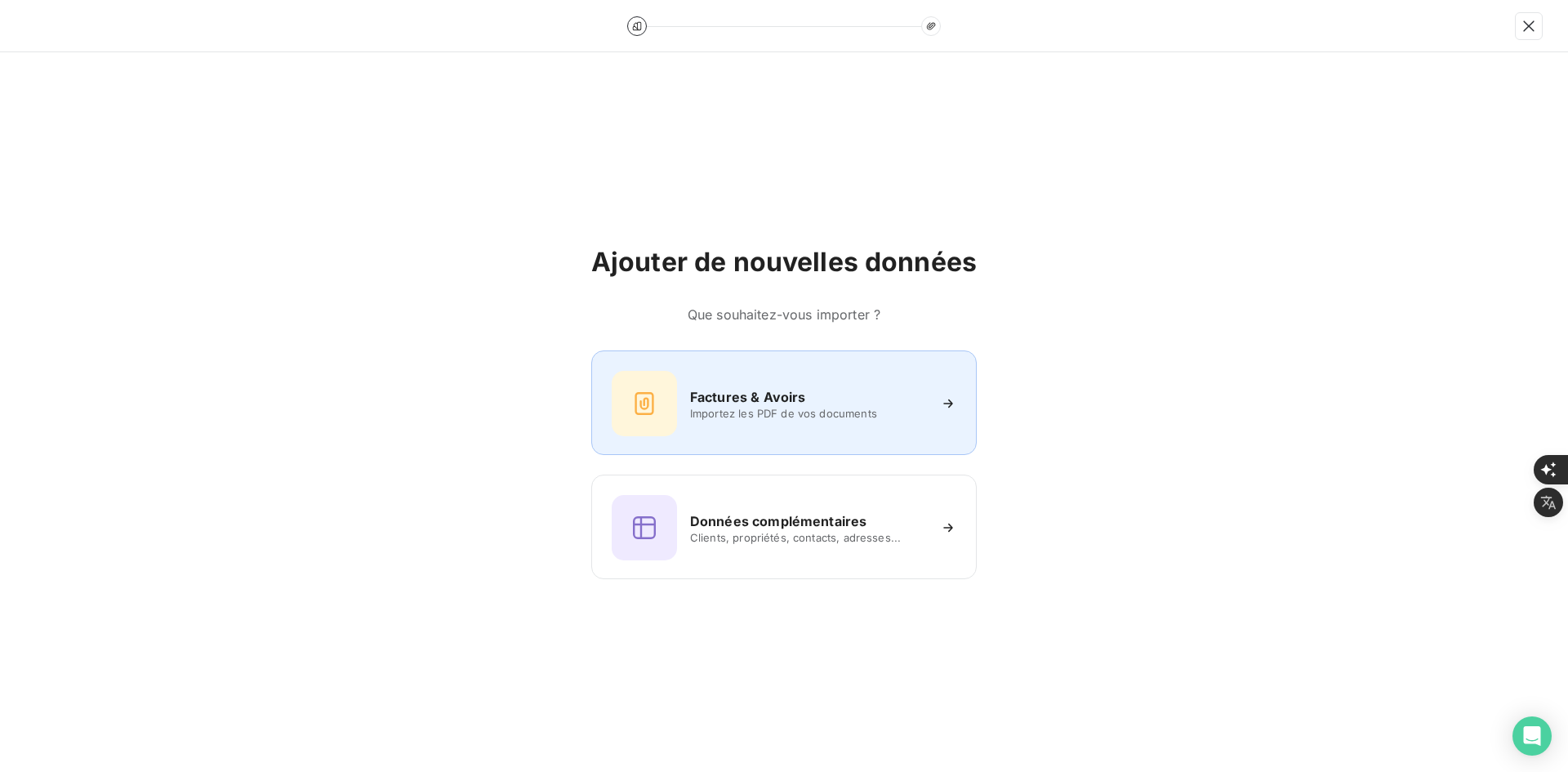
drag, startPoint x: 696, startPoint y: 349, endPoint x: 695, endPoint y: 360, distance: 11.0
click at [696, 350] on div "Ajouter de nouvelles données Que souhaitez-vous importer ? Factures & Avoirs Im…" at bounding box center [784, 413] width 386 height 334
click at [666, 371] on div at bounding box center [644, 403] width 66 height 66
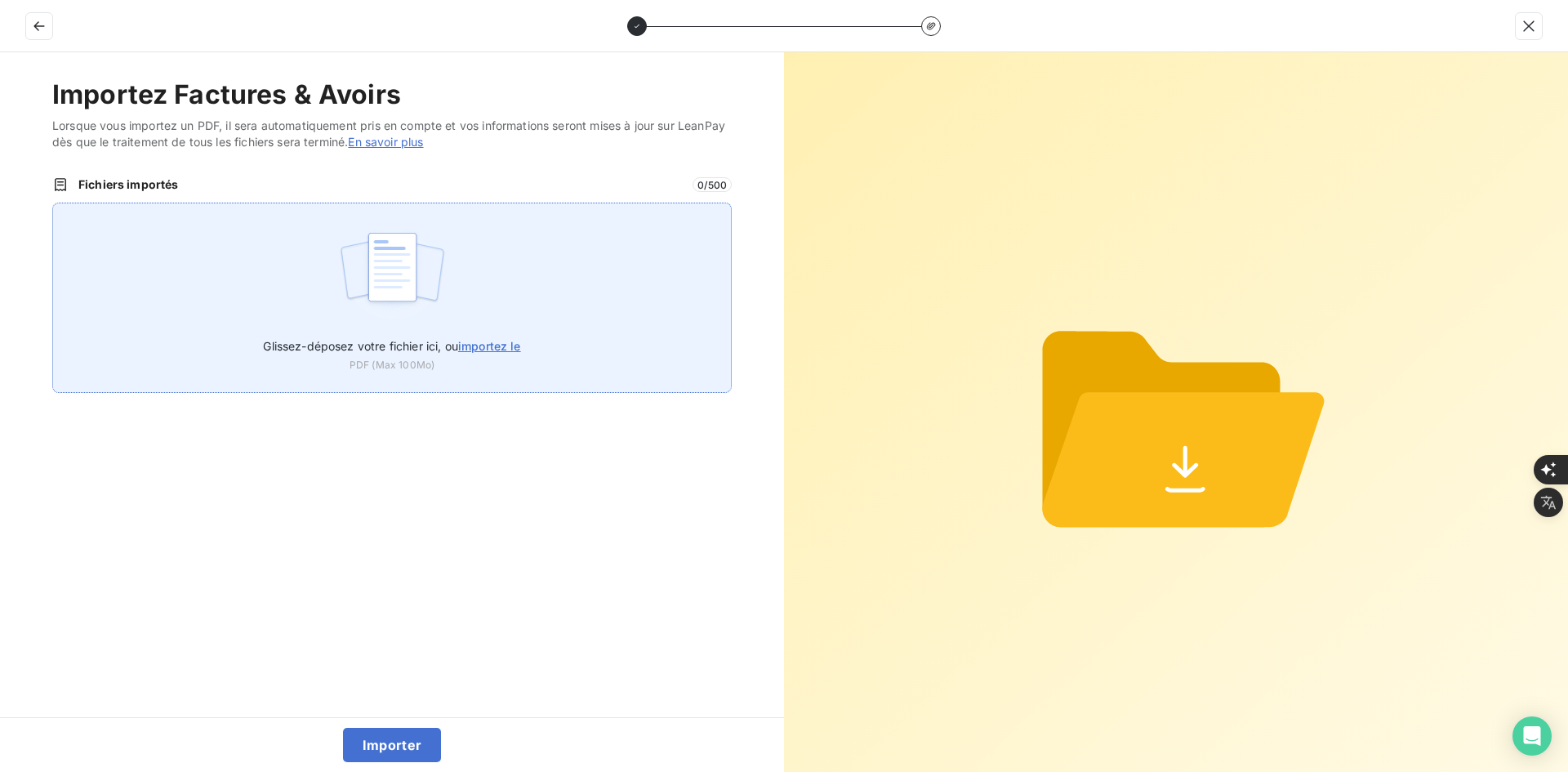
click at [477, 280] on div "Glissez-déposez votre fichier ici, ou importez le PDF (Max 100Mo)" at bounding box center [392, 298] width 679 height 191
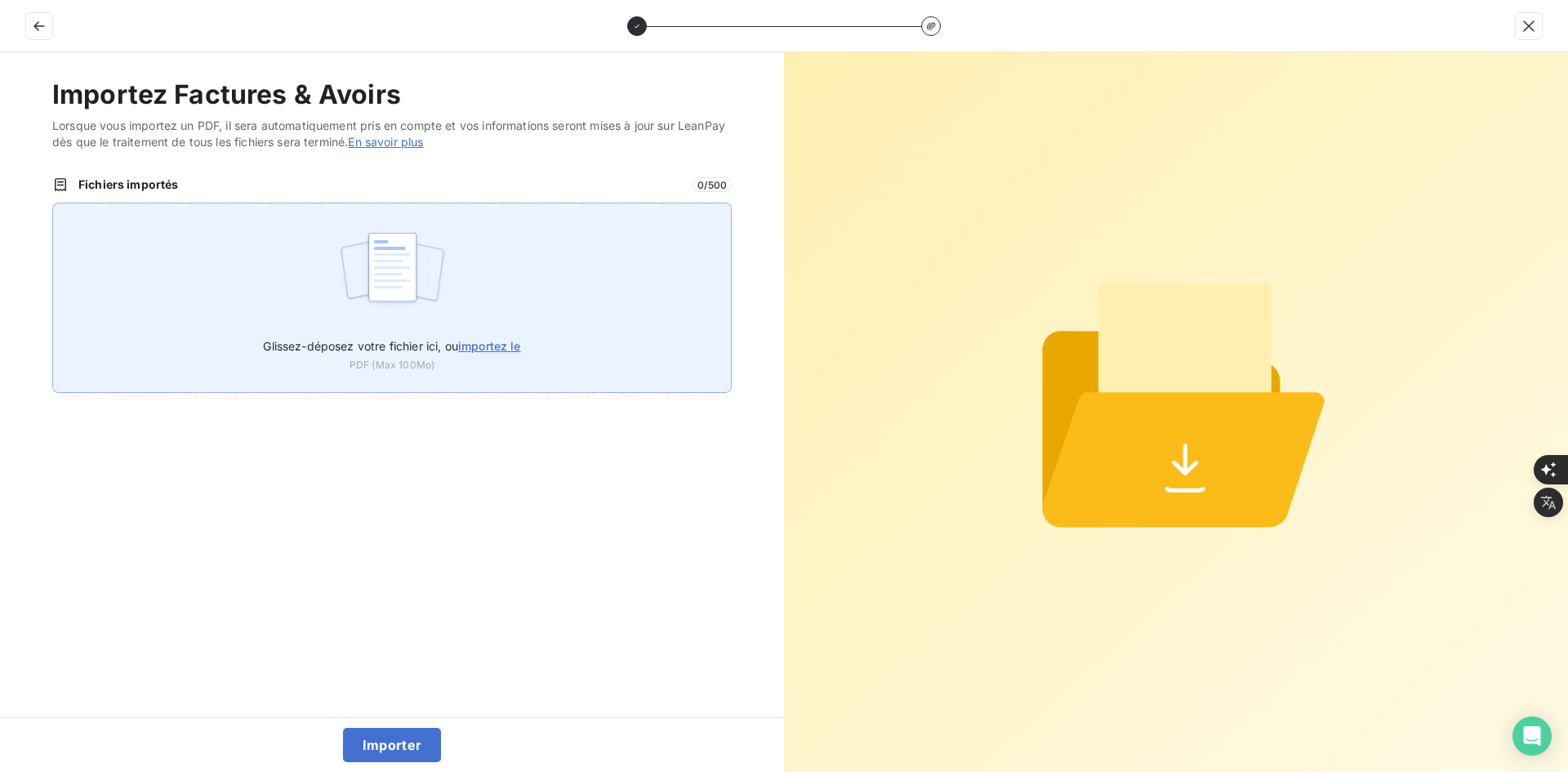
type input "C:\fakepath\FEF-2025-2401.pdf"
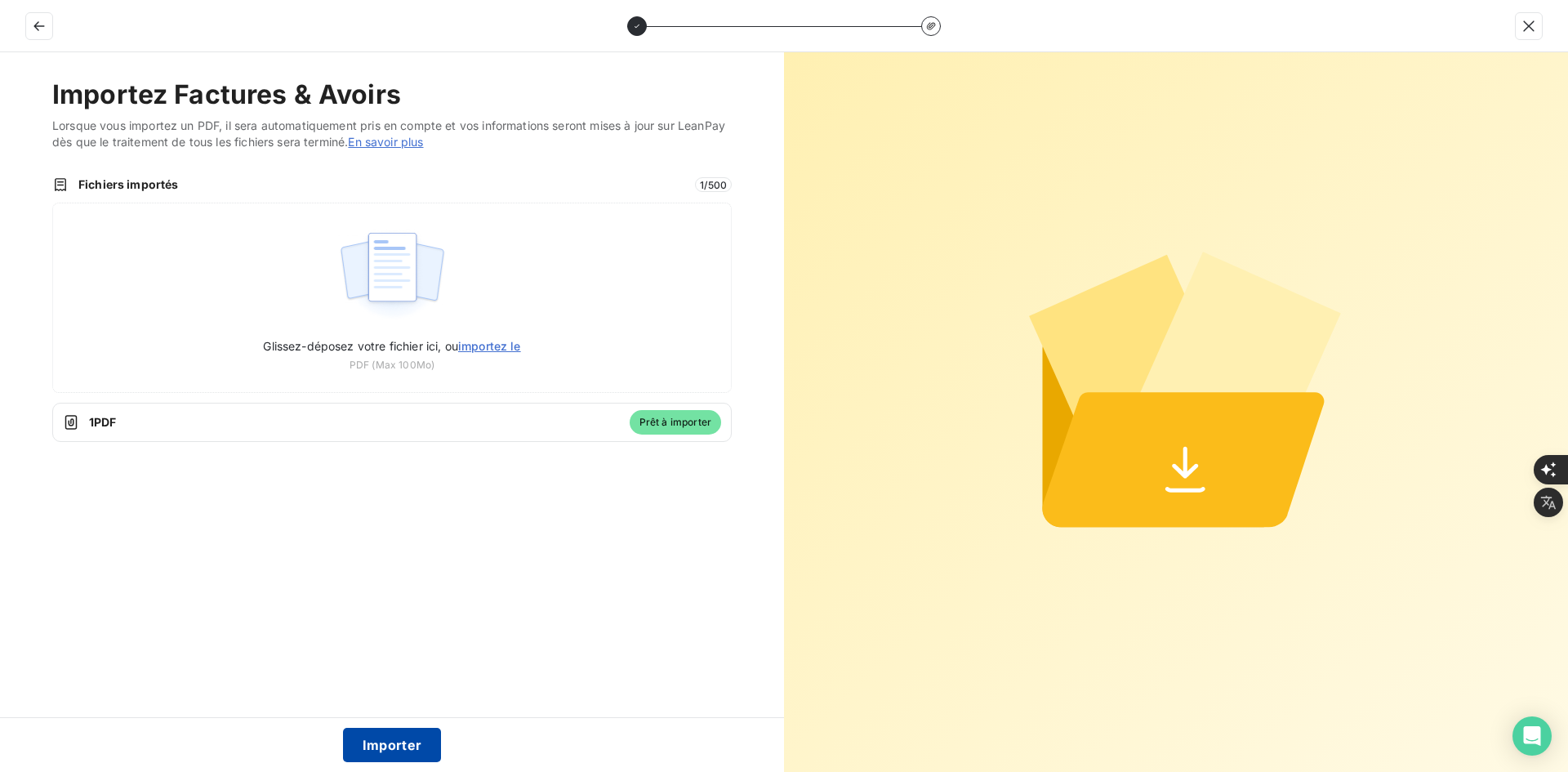
click at [418, 742] on button "Importer" at bounding box center [392, 745] width 99 height 34
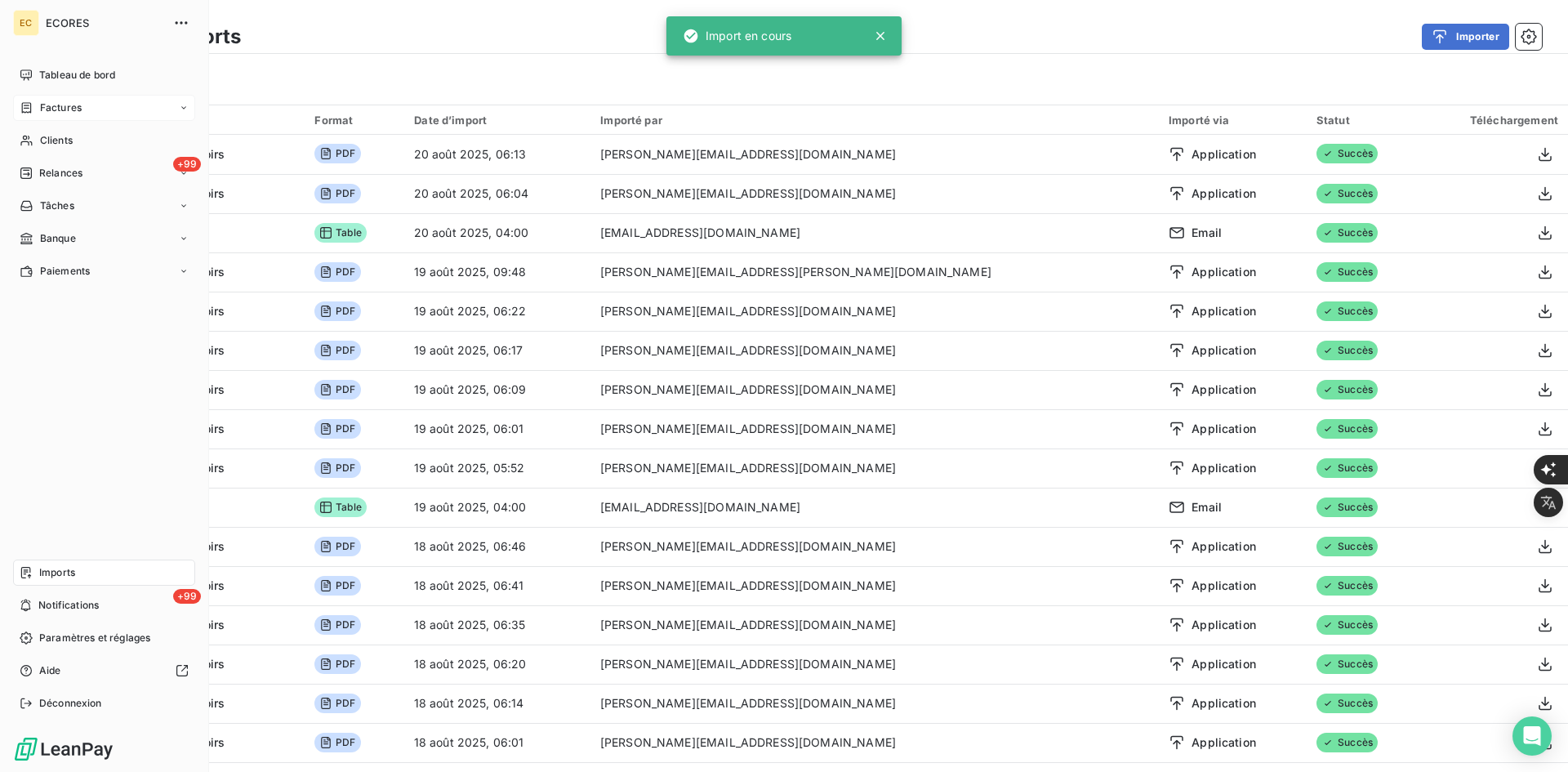
drag, startPoint x: 26, startPoint y: 106, endPoint x: 43, endPoint y: 109, distance: 17.3
click at [26, 106] on icon at bounding box center [27, 107] width 10 height 10
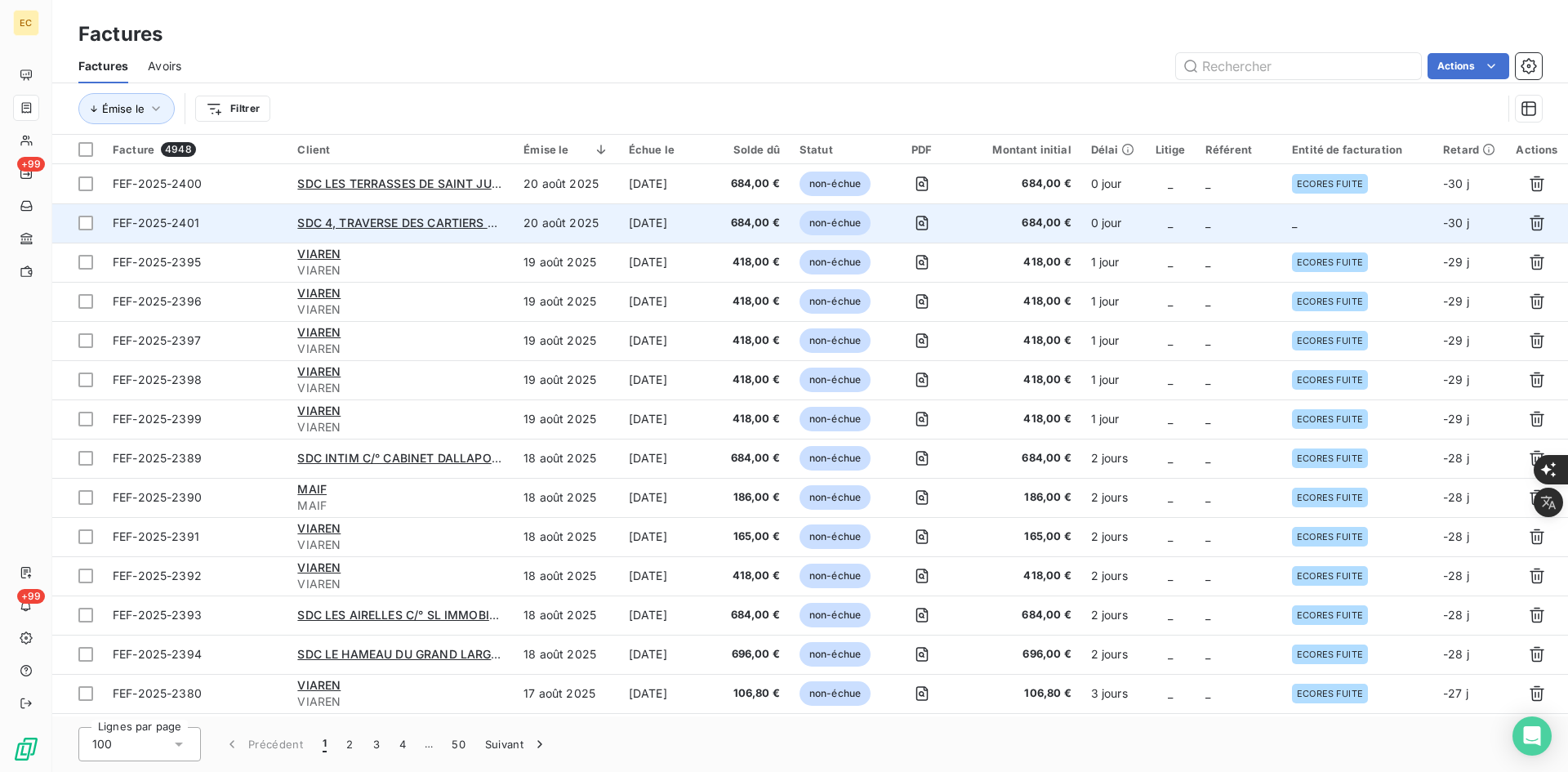
click at [1220, 223] on td "_" at bounding box center [1238, 222] width 87 height 39
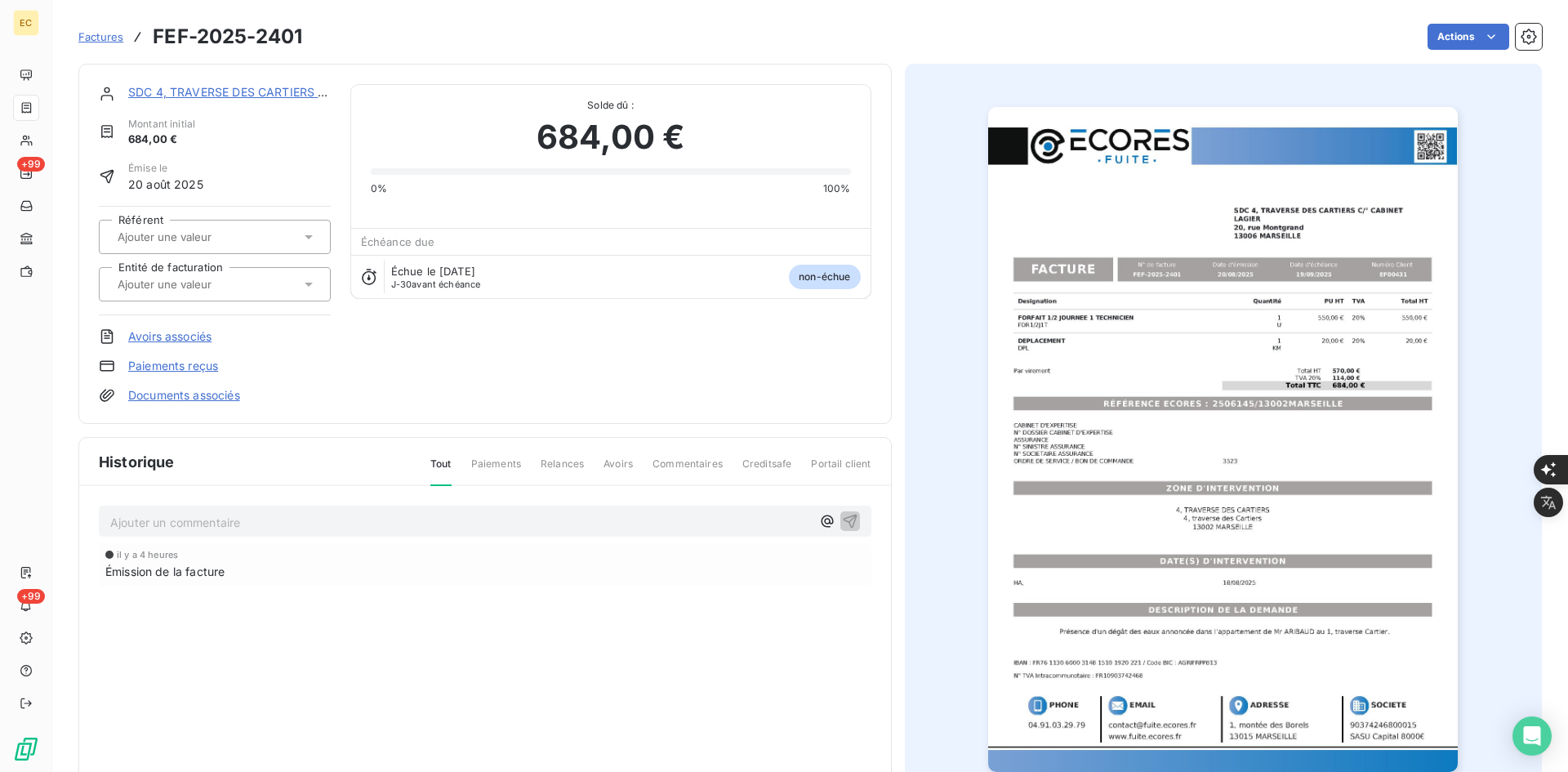
click at [206, 283] on input "text" at bounding box center [198, 284] width 164 height 14
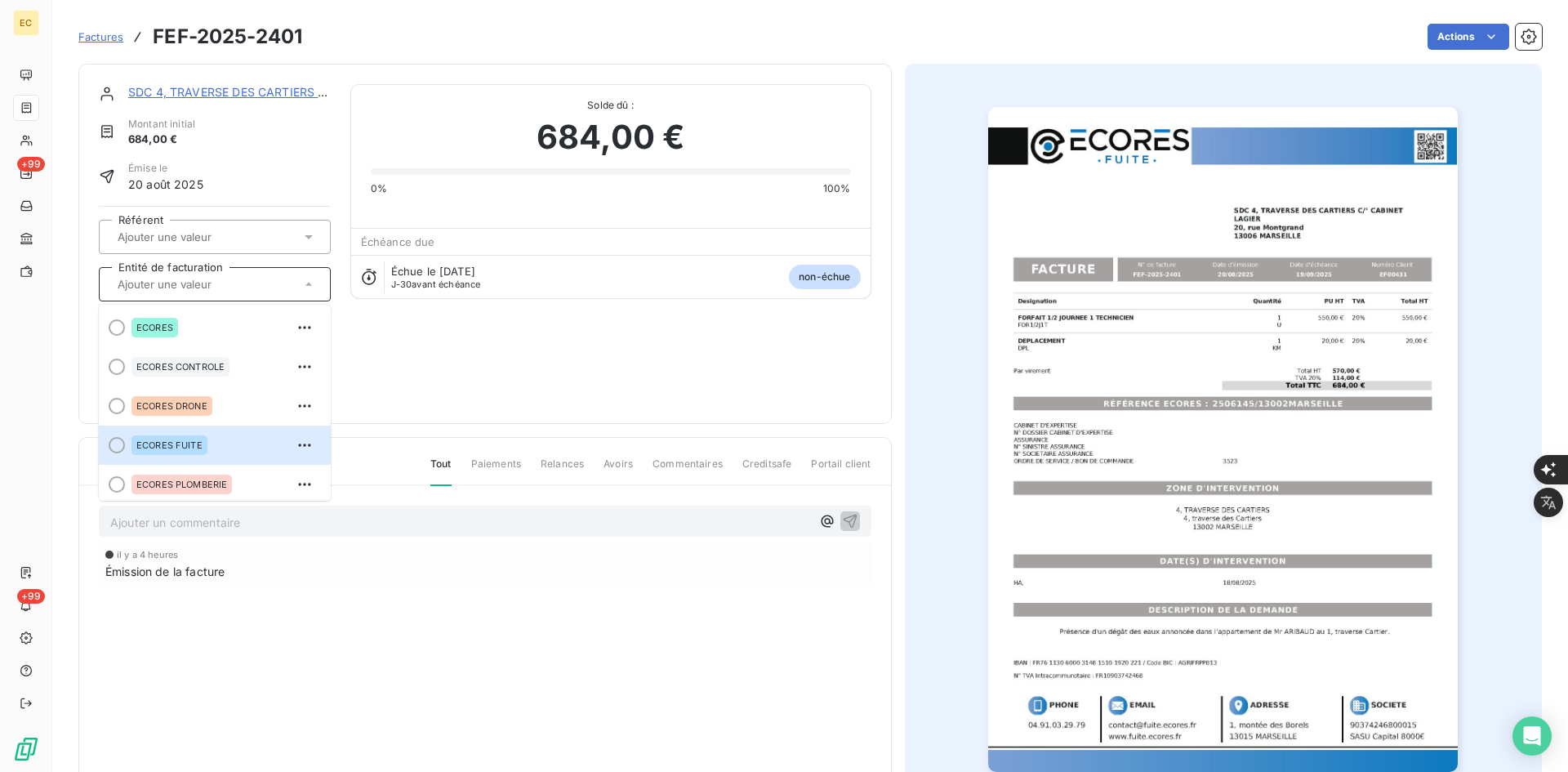
click at [251, 442] on div "ECORES FUITE" at bounding box center [224, 445] width 186 height 26
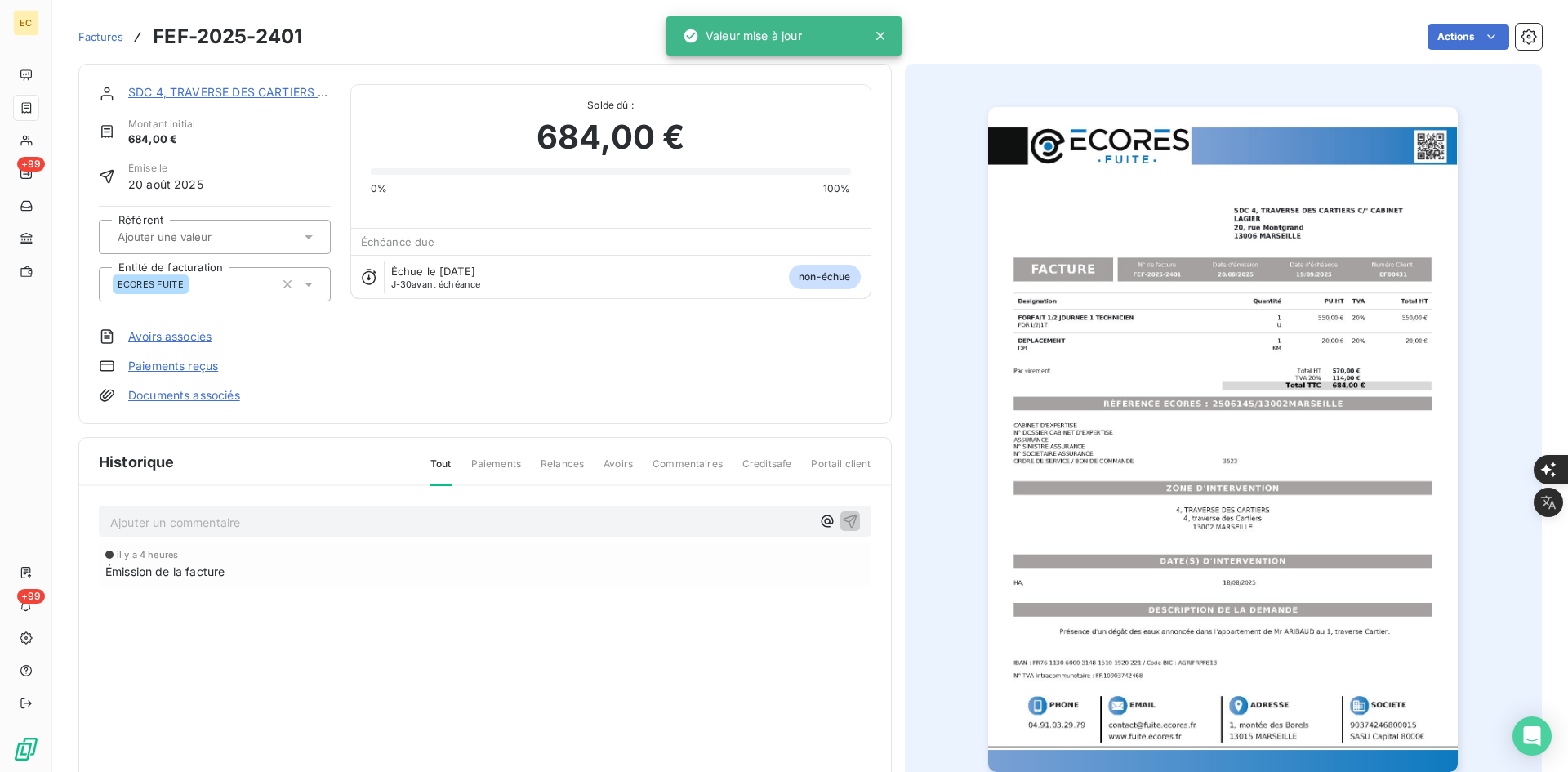
click at [221, 396] on link "Documents associés" at bounding box center [184, 395] width 111 height 16
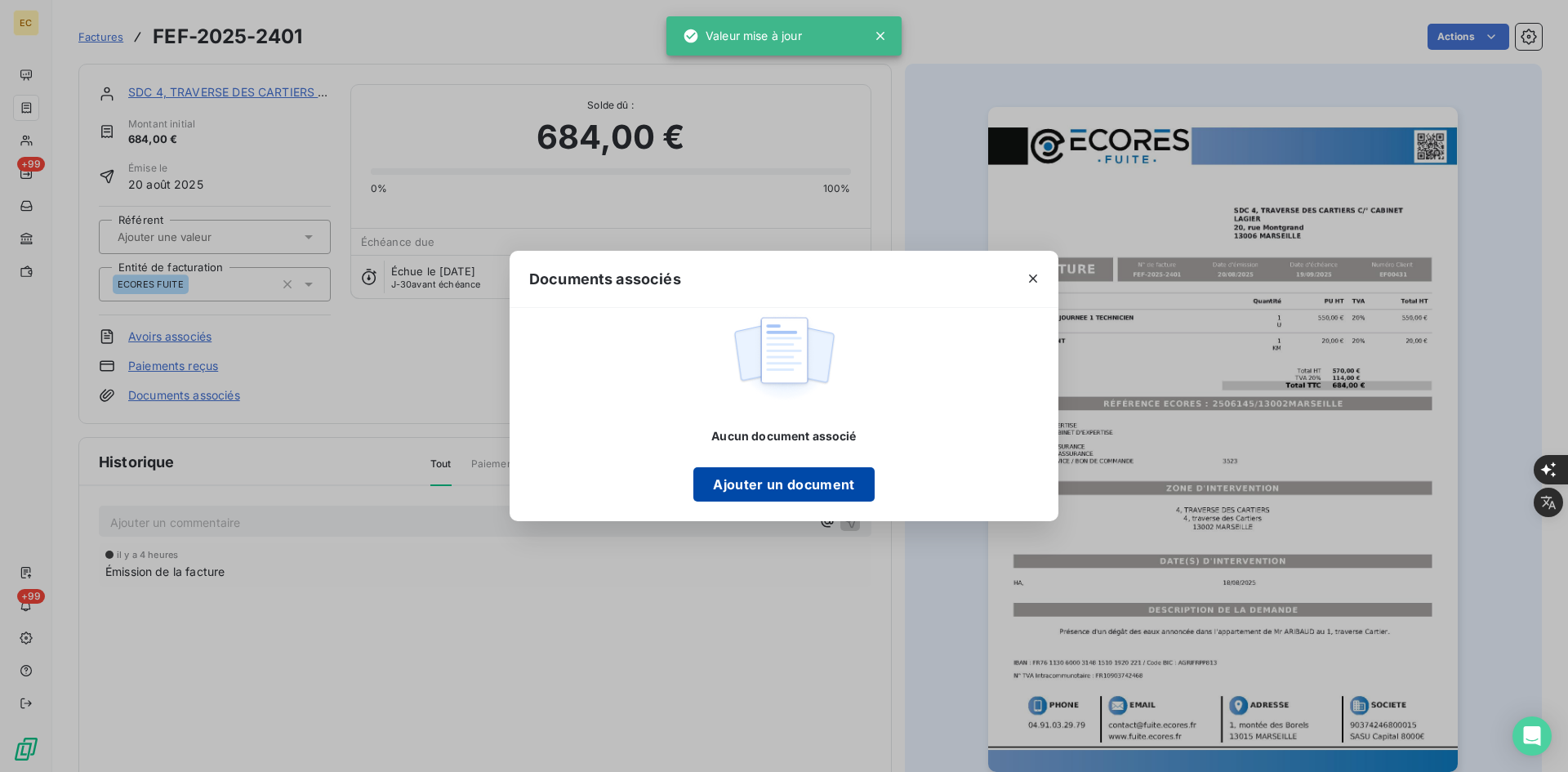
click at [711, 472] on button "Ajouter un document" at bounding box center [783, 484] width 180 height 34
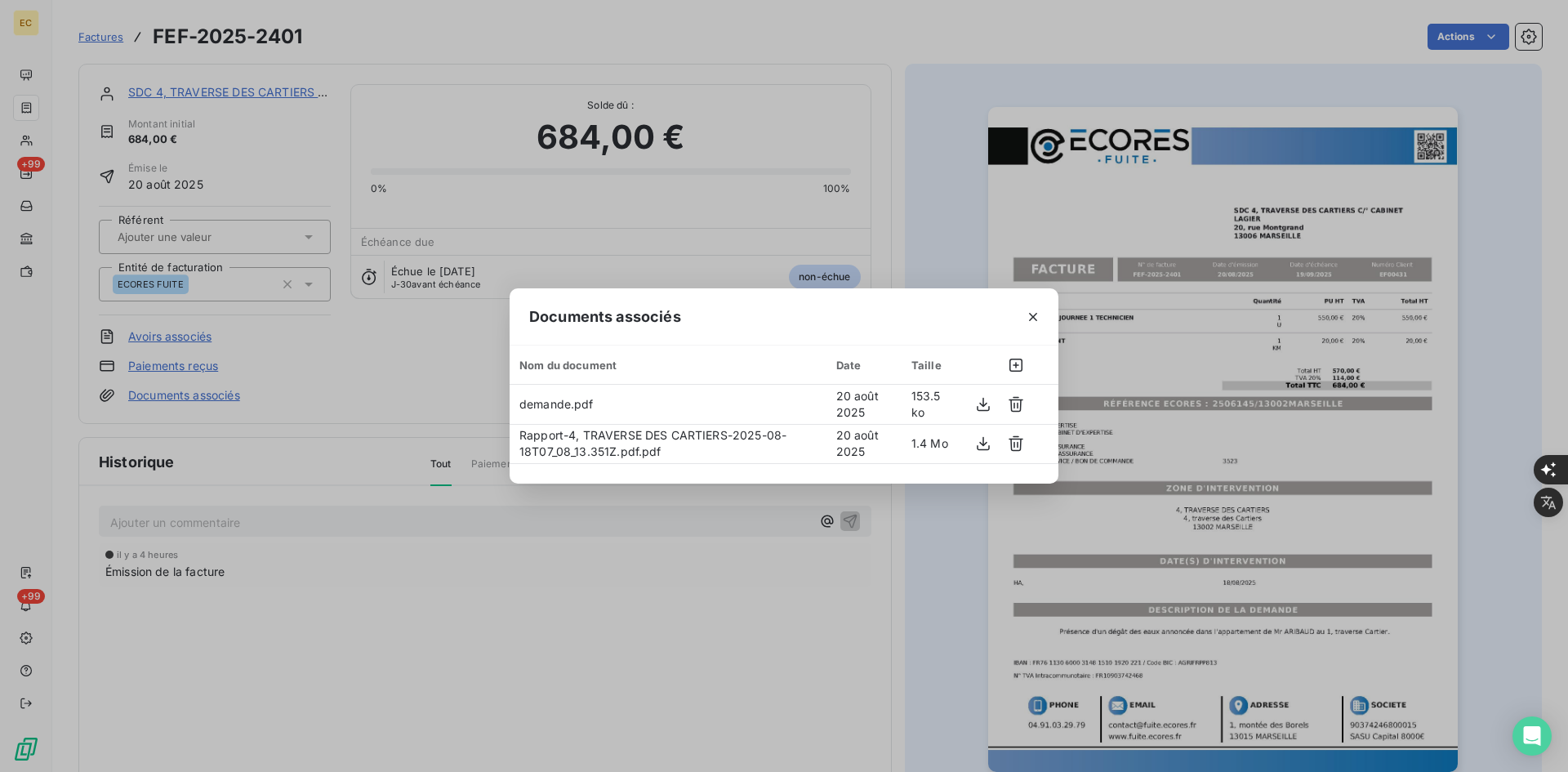
drag, startPoint x: 1029, startPoint y: 321, endPoint x: 384, endPoint y: 110, distance: 678.6
click at [1027, 320] on icon "button" at bounding box center [1033, 316] width 16 height 16
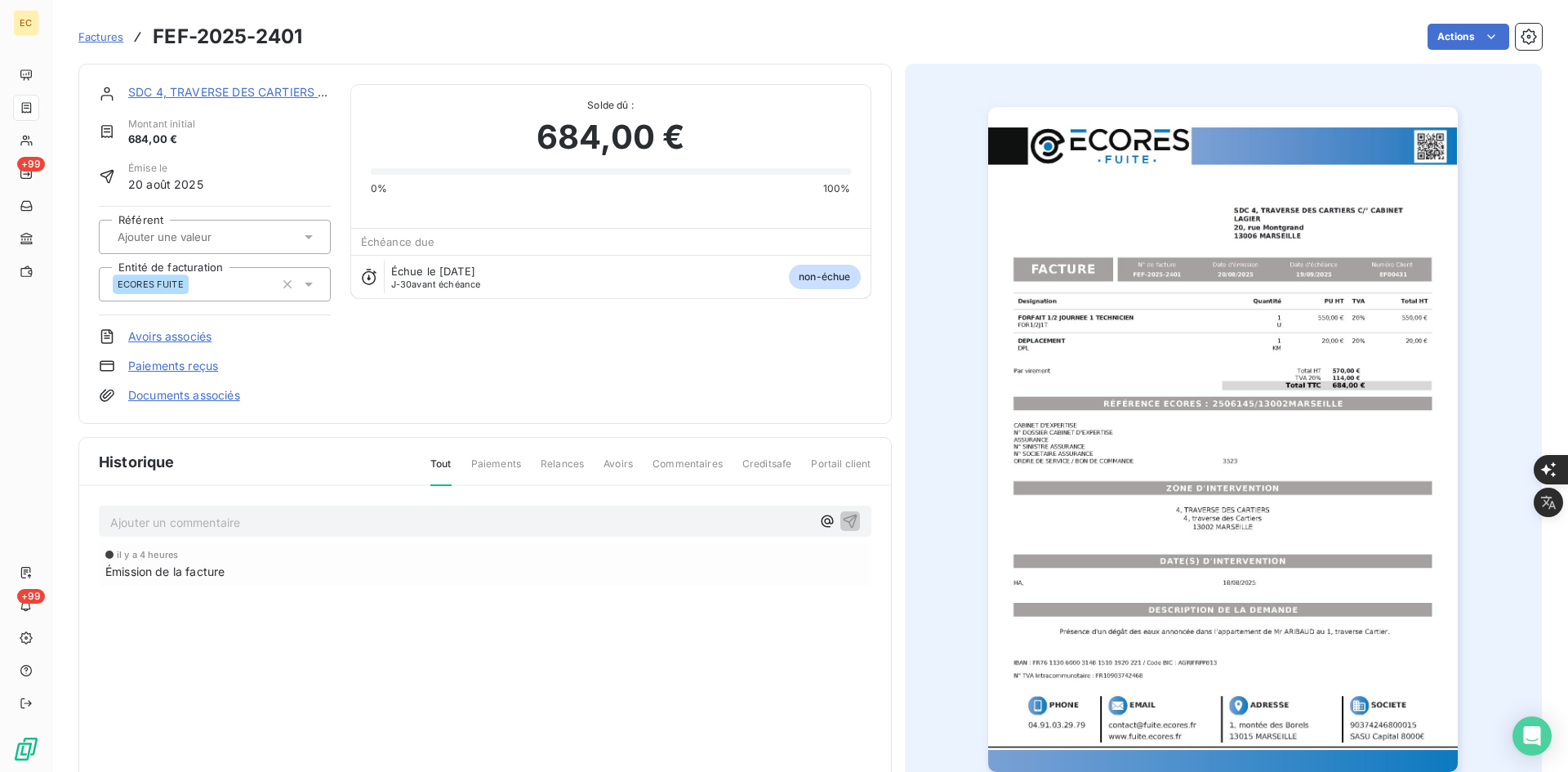
click at [187, 90] on link "SDC 4, TRAVERSE DES CARTIERS C/° CABINET" at bounding box center [259, 91] width 261 height 14
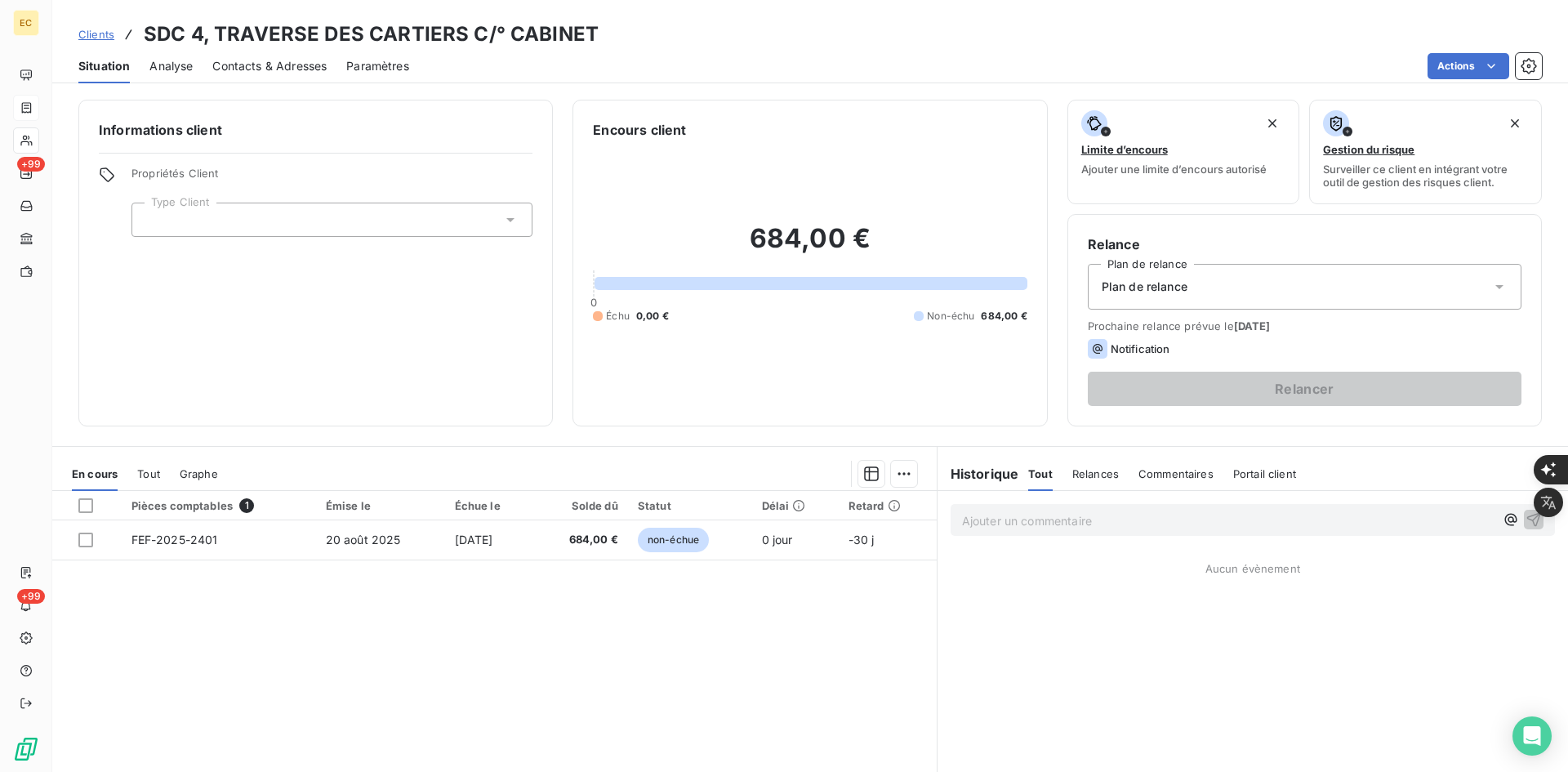
drag, startPoint x: 238, startPoint y: 222, endPoint x: 237, endPoint y: 234, distance: 12.0
click at [237, 222] on div at bounding box center [332, 220] width 401 height 34
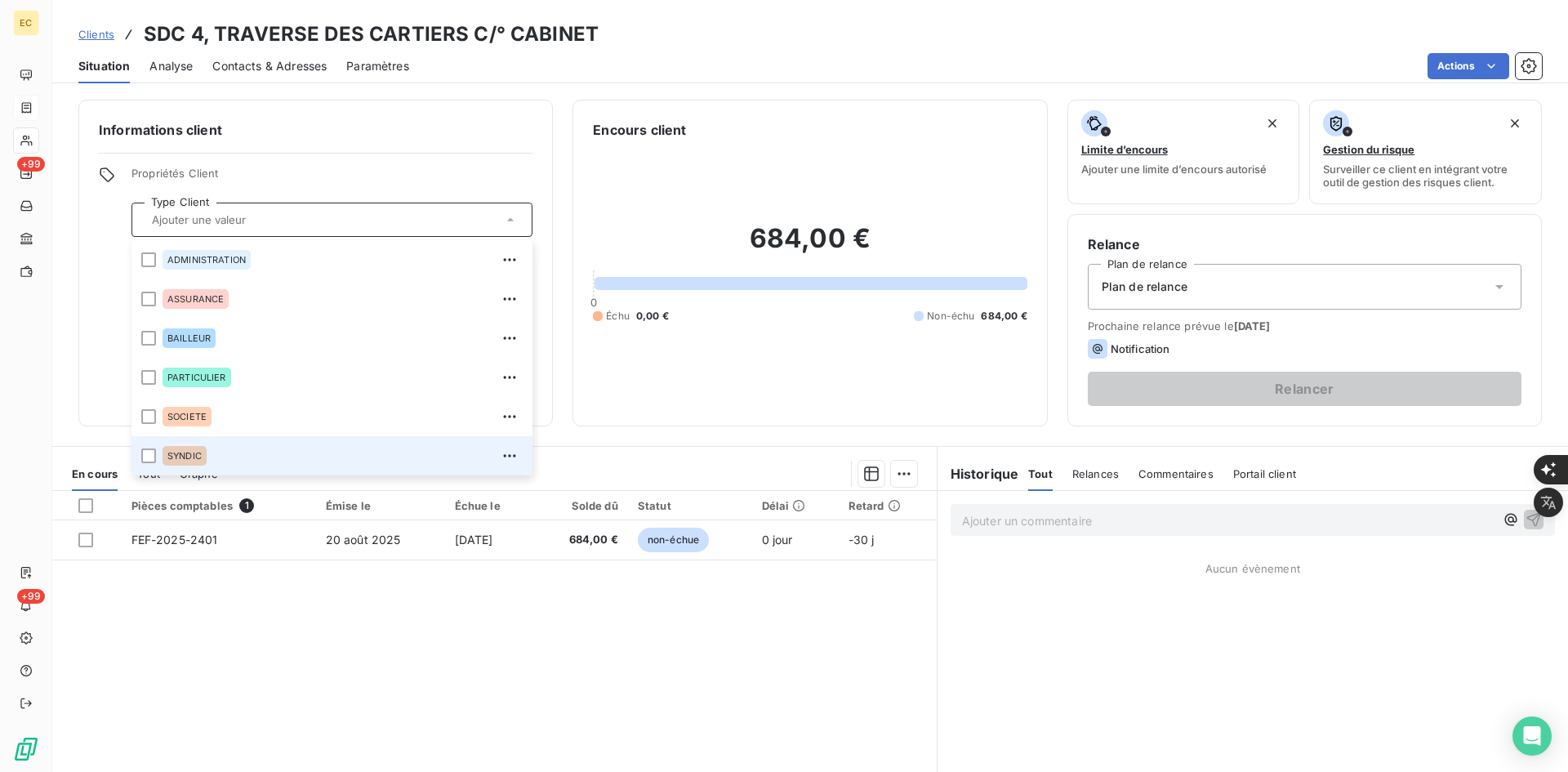
drag, startPoint x: 243, startPoint y: 452, endPoint x: 370, endPoint y: 481, distance: 130.3
click at [243, 446] on div "SYNDIC" at bounding box center [343, 456] width 360 height 26
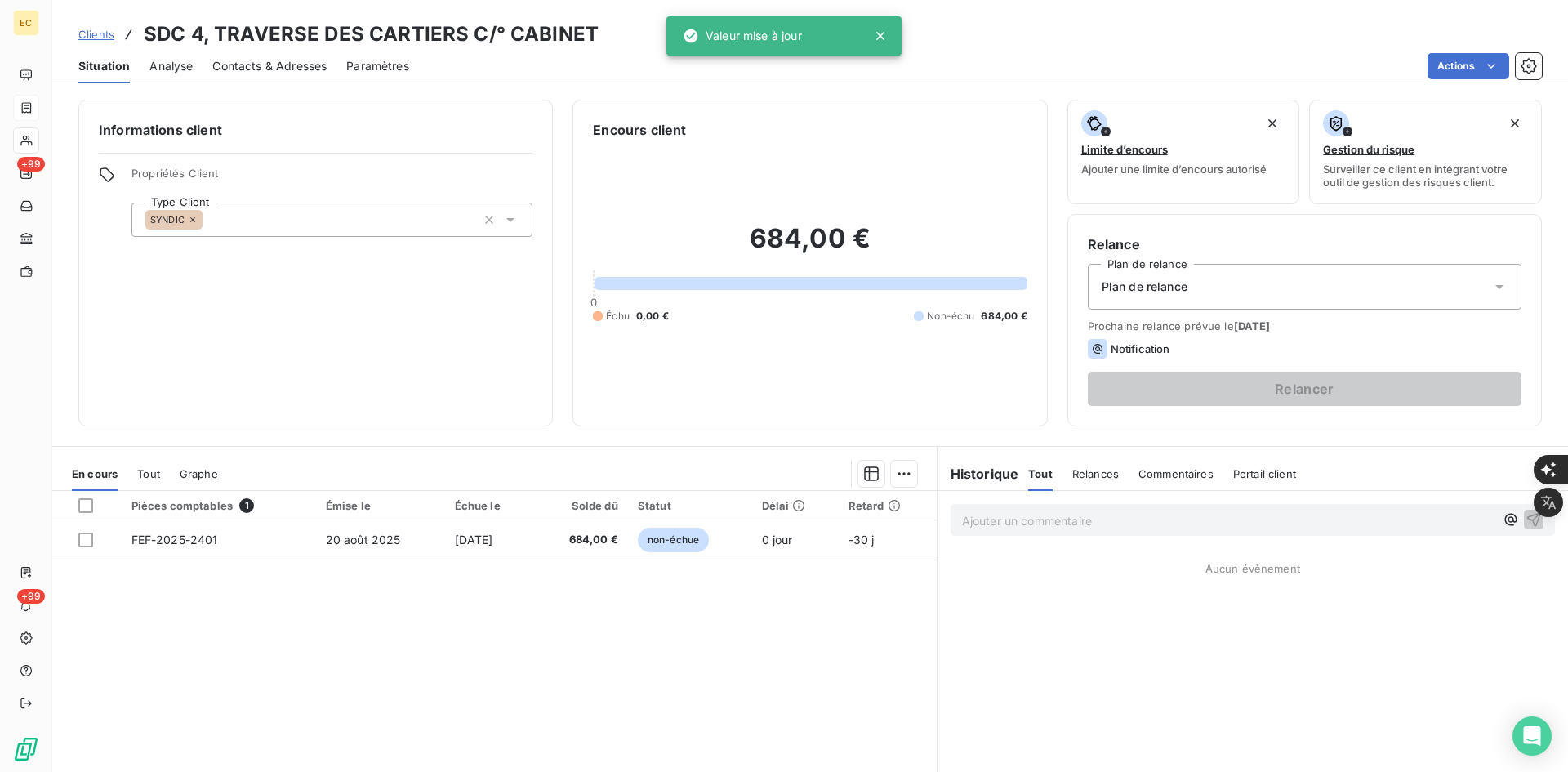
click at [1171, 291] on span "Plan de relance" at bounding box center [1145, 286] width 86 height 16
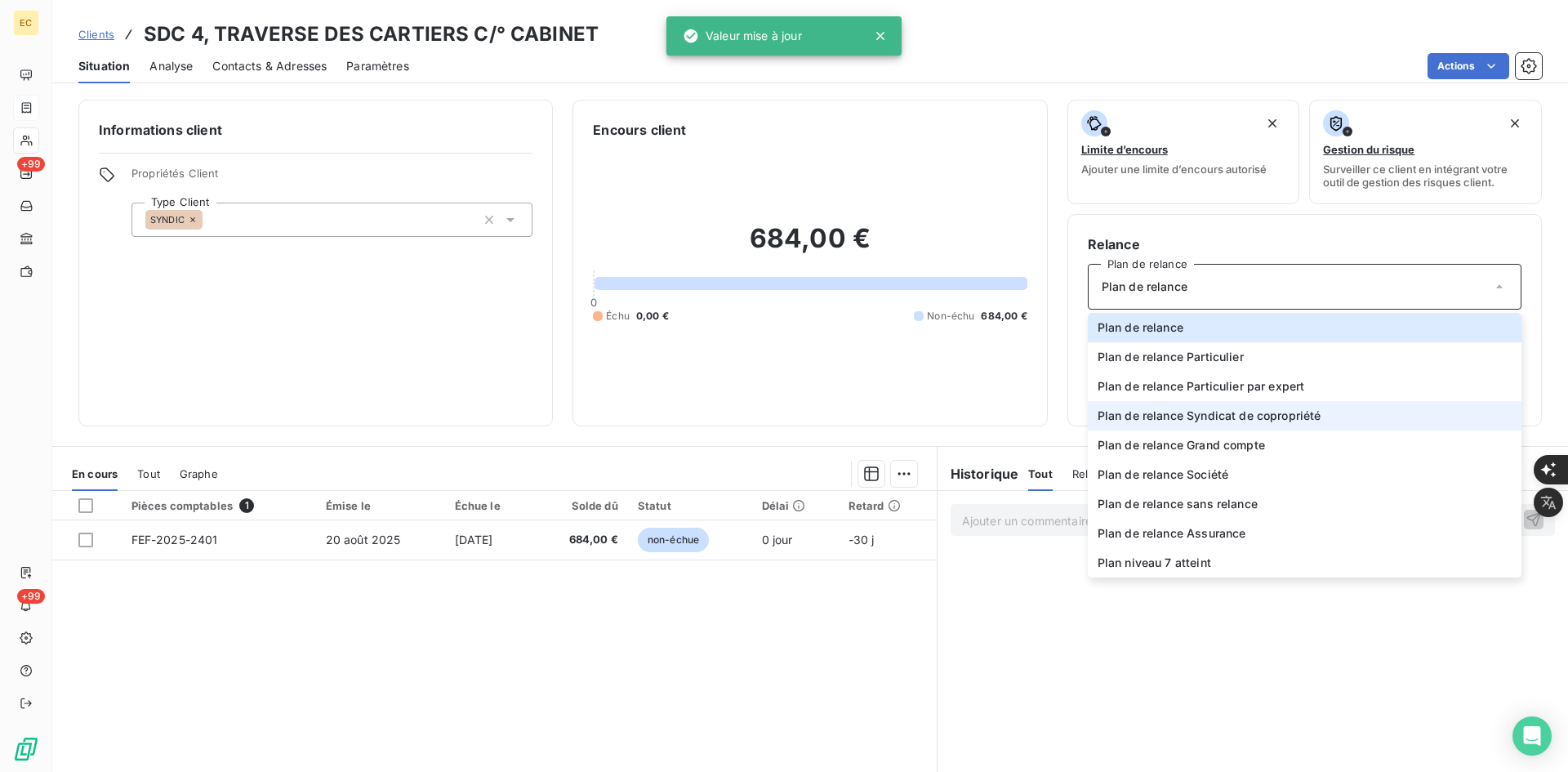
click at [1140, 416] on span "Plan de relance Syndicat de copropriété" at bounding box center [1209, 416] width 224 height 16
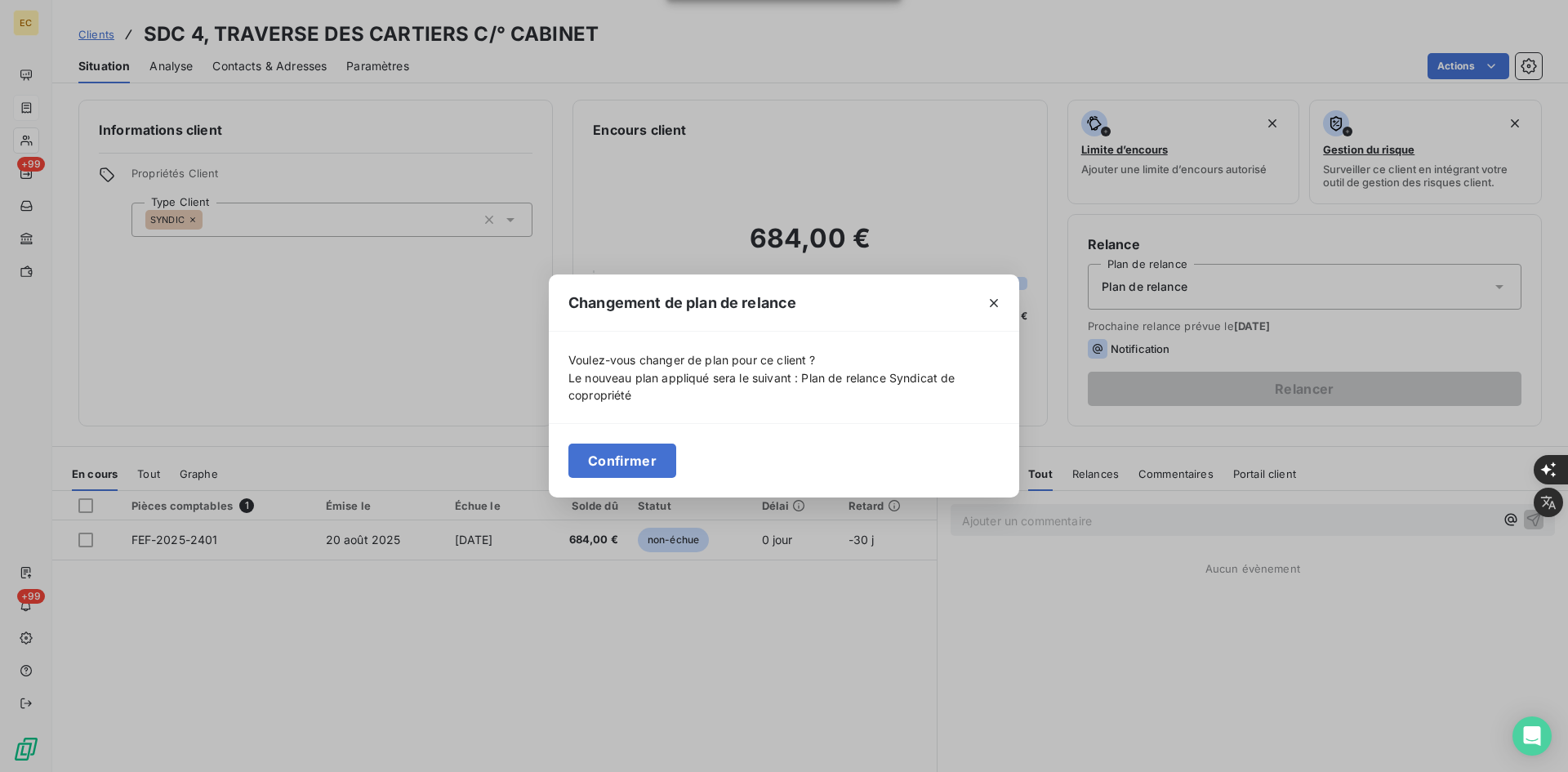
drag, startPoint x: 621, startPoint y: 455, endPoint x: 587, endPoint y: 410, distance: 56.4
click at [621, 454] on button "Confirmer" at bounding box center [622, 461] width 108 height 34
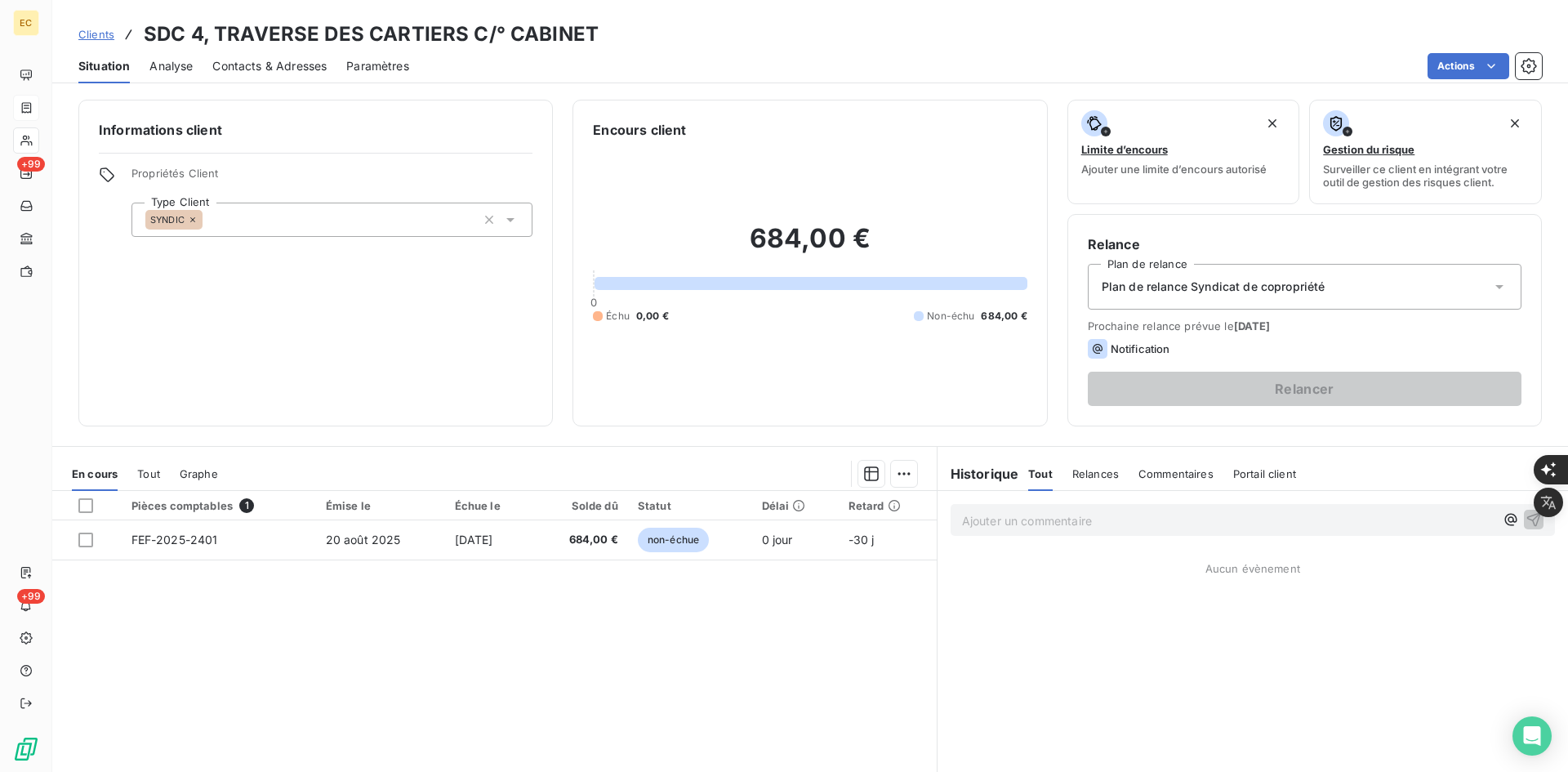
click at [286, 65] on span "Contacts & Adresses" at bounding box center [270, 66] width 114 height 16
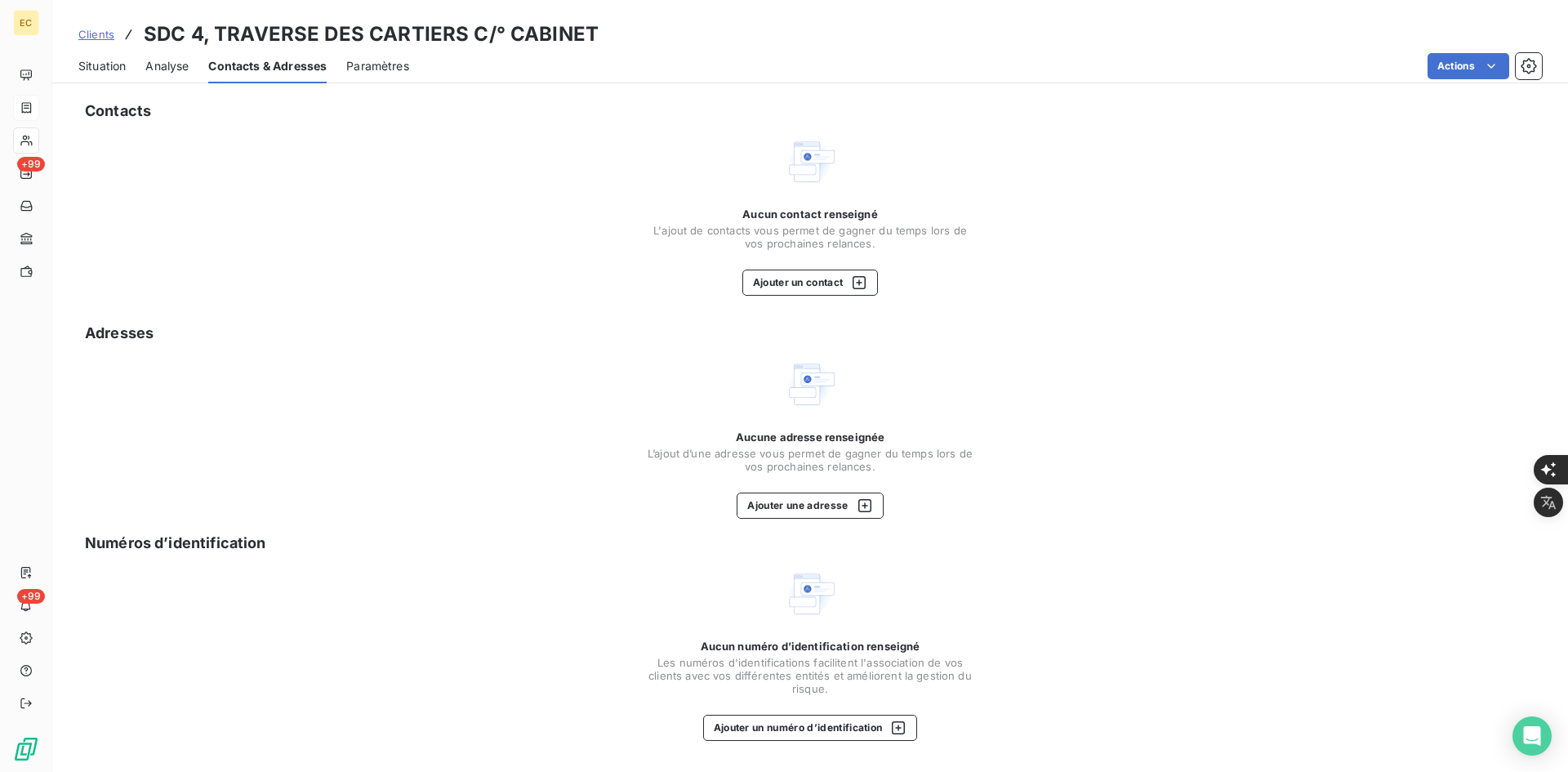
click at [803, 299] on div "Contacts Aucun contact renseigné L'ajout de contacts vous permet de gagner du t…" at bounding box center [810, 431] width 1516 height 682
click at [801, 292] on button "Ajouter un contact" at bounding box center [810, 282] width 136 height 26
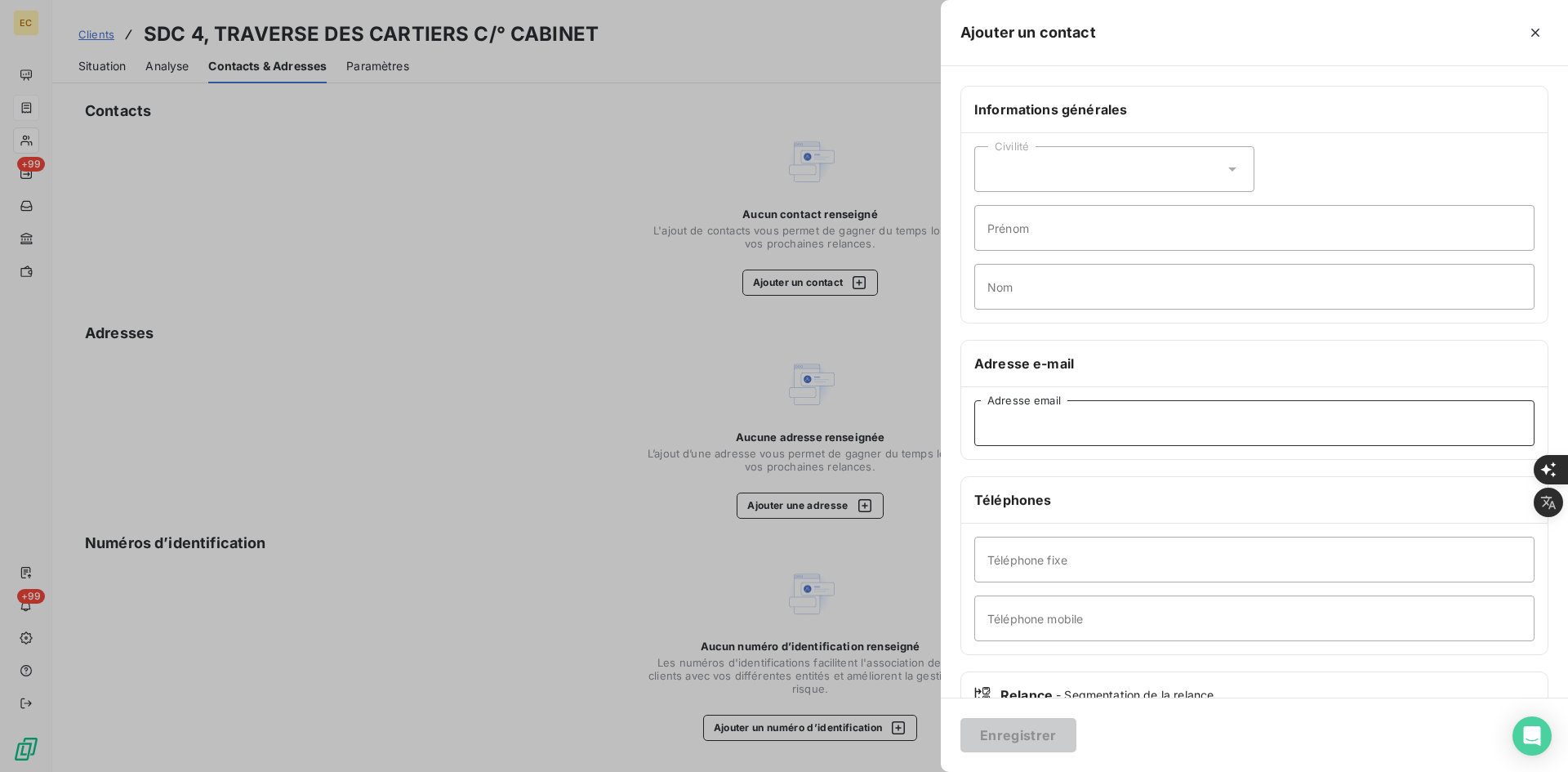
click at [1026, 437] on input "Adresse email" at bounding box center [1255, 423] width 560 height 46
paste input "Charles MAINGE <c.mainge@guisimmobilier.fr>"
click at [1087, 423] on input "Charles MAINGE <c.mainge@guisimmobilier.fr" at bounding box center [1255, 423] width 560 height 46
type input "c.mainge@guisimmobilier.fr"
click at [1050, 730] on button "Enregistrer" at bounding box center [1018, 736] width 116 height 34
